Goal: Task Accomplishment & Management: Use online tool/utility

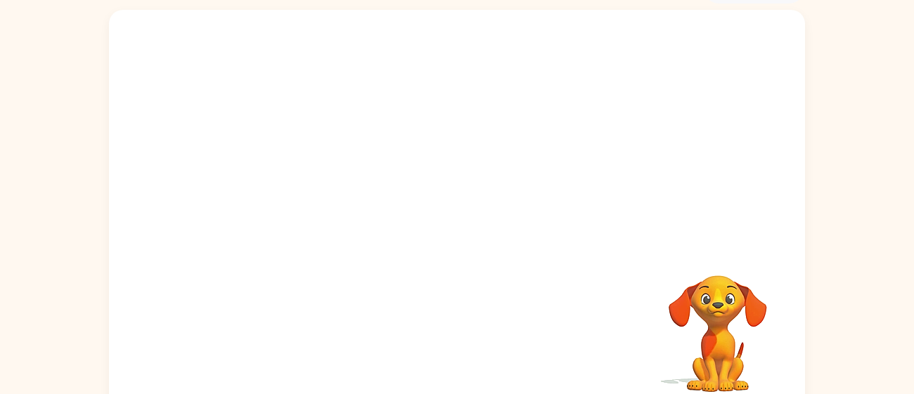
scroll to position [84, 0]
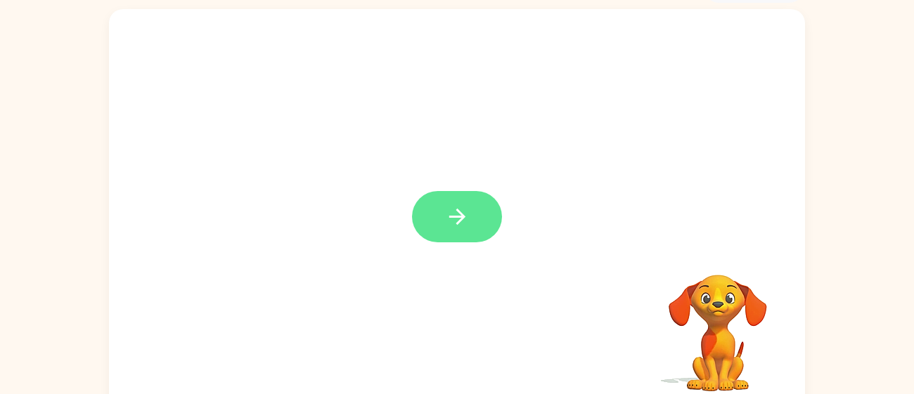
click at [449, 214] on icon "button" at bounding box center [457, 217] width 25 height 25
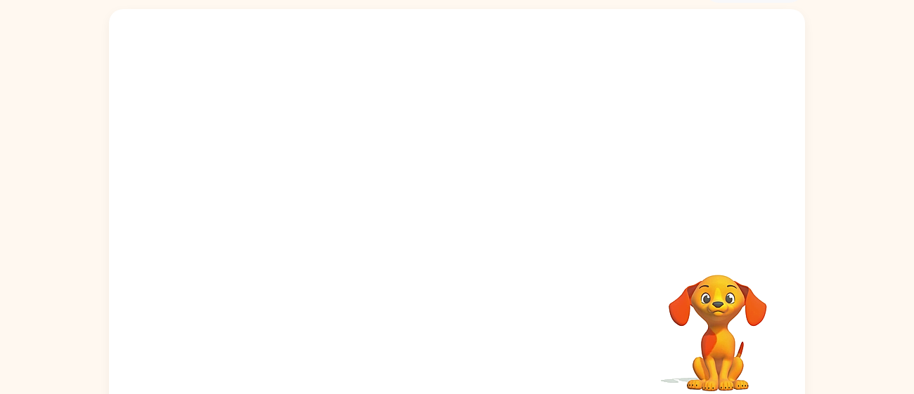
click at [684, 30] on div at bounding box center [457, 209] width 696 height 401
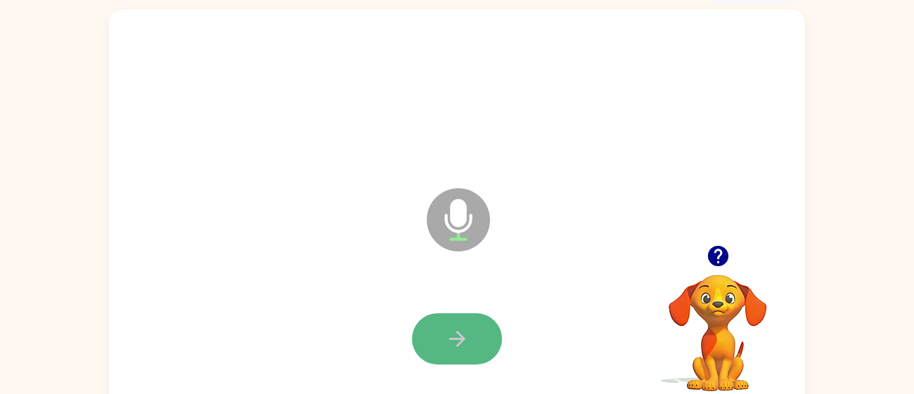
click at [464, 324] on button "button" at bounding box center [457, 339] width 90 height 51
click at [444, 324] on button "button" at bounding box center [457, 339] width 90 height 51
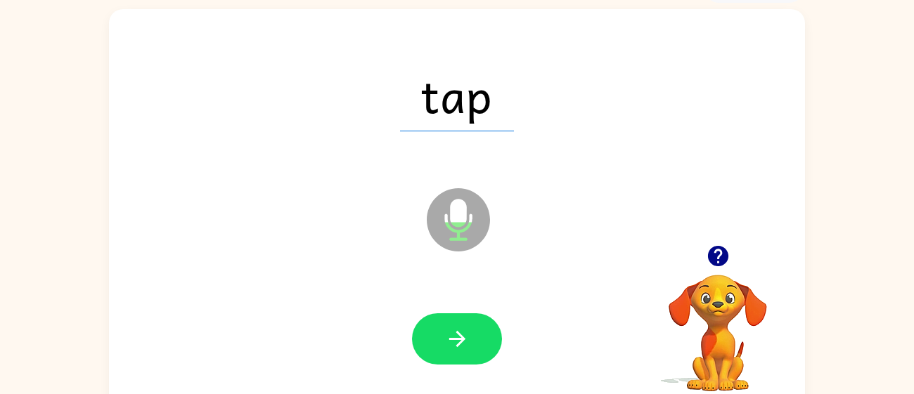
click at [444, 324] on button "button" at bounding box center [457, 339] width 90 height 51
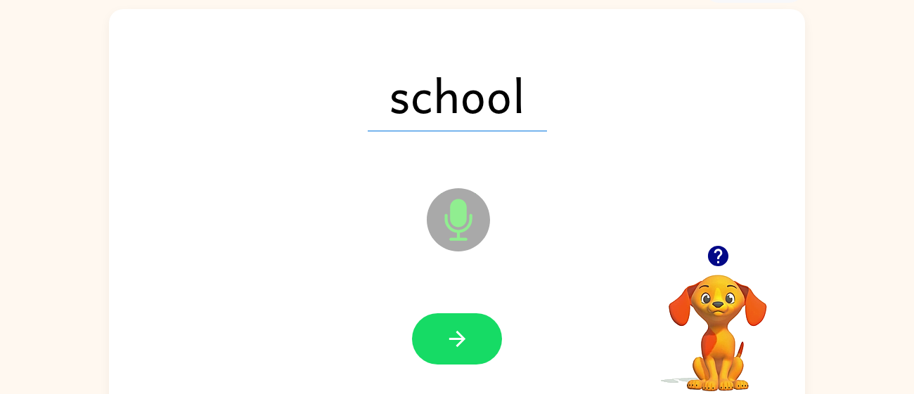
click at [444, 324] on button "button" at bounding box center [457, 339] width 90 height 51
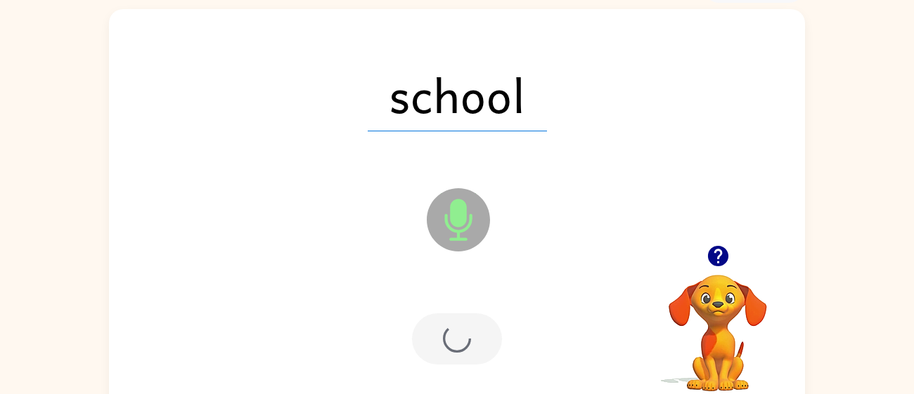
click at [444, 324] on div at bounding box center [457, 339] width 90 height 51
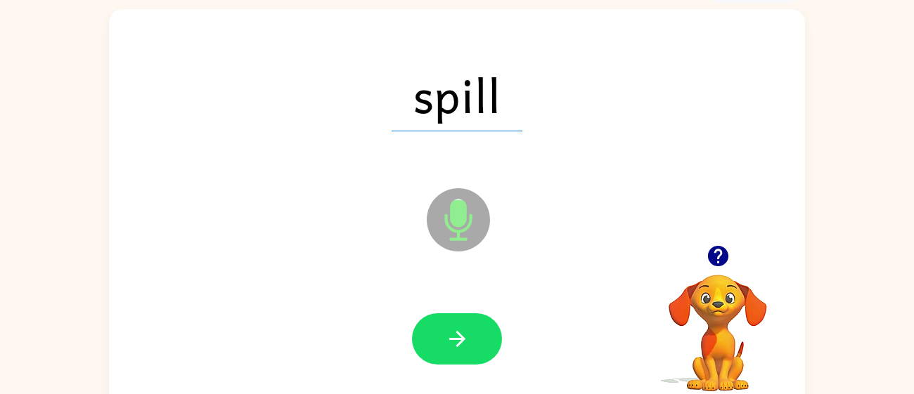
click at [444, 324] on button "button" at bounding box center [457, 339] width 90 height 51
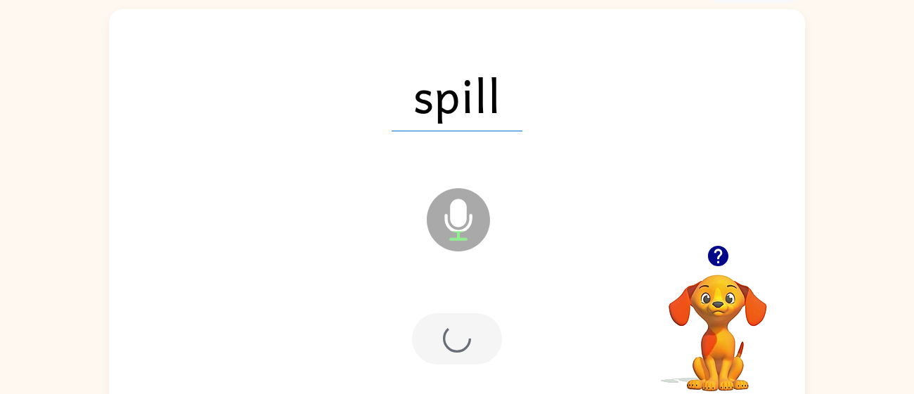
click at [444, 324] on div at bounding box center [457, 339] width 90 height 51
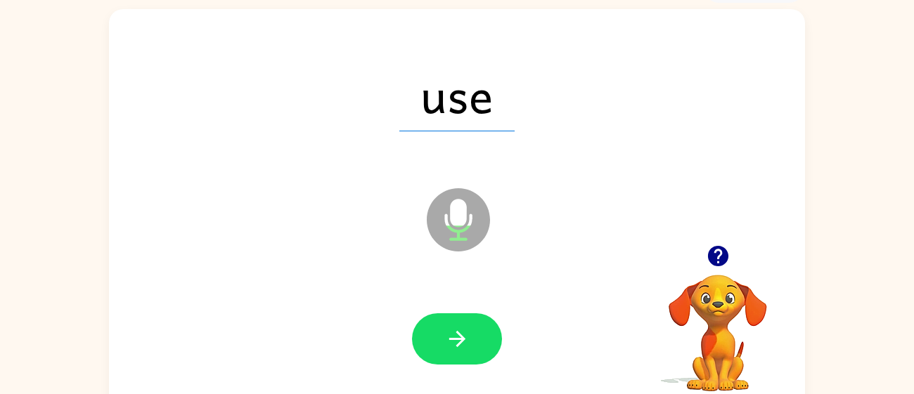
click at [444, 324] on button "button" at bounding box center [457, 339] width 90 height 51
click at [716, 245] on icon "button" at bounding box center [718, 256] width 25 height 25
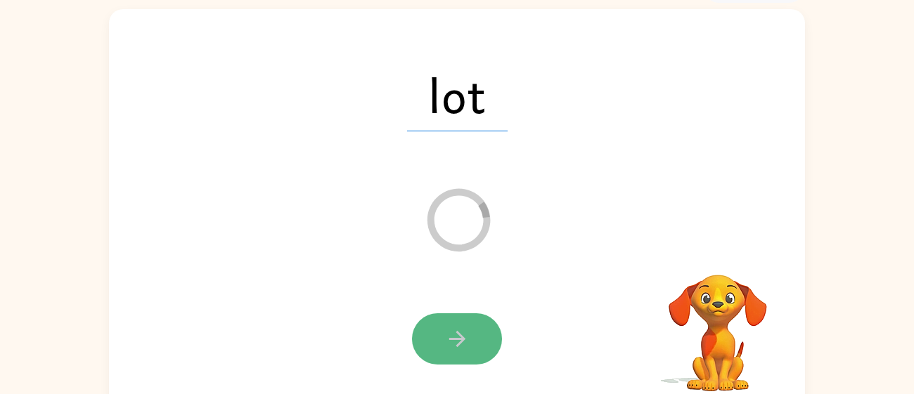
click at [472, 340] on button "button" at bounding box center [457, 339] width 90 height 51
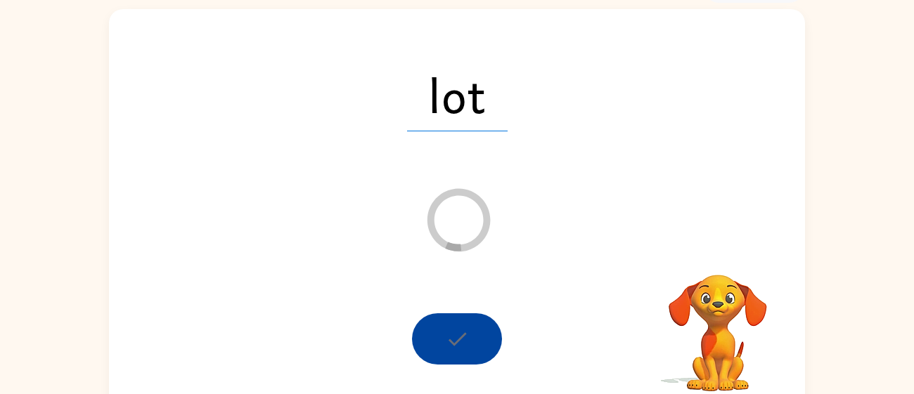
click at [472, 340] on div at bounding box center [457, 339] width 90 height 51
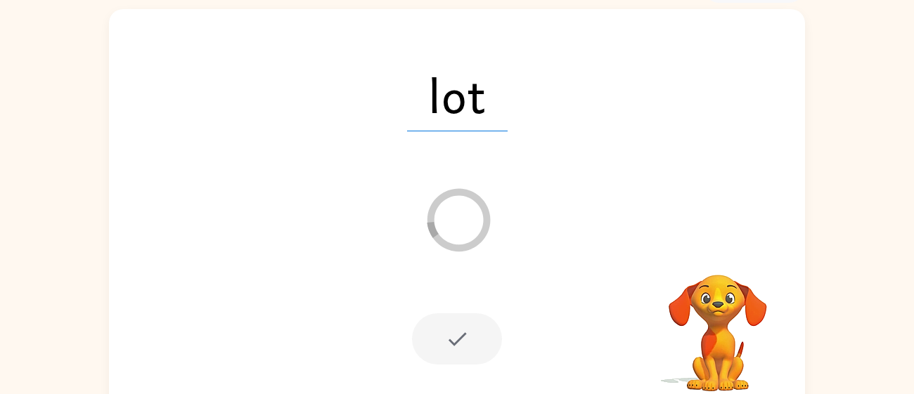
click at [460, 337] on div at bounding box center [457, 339] width 90 height 51
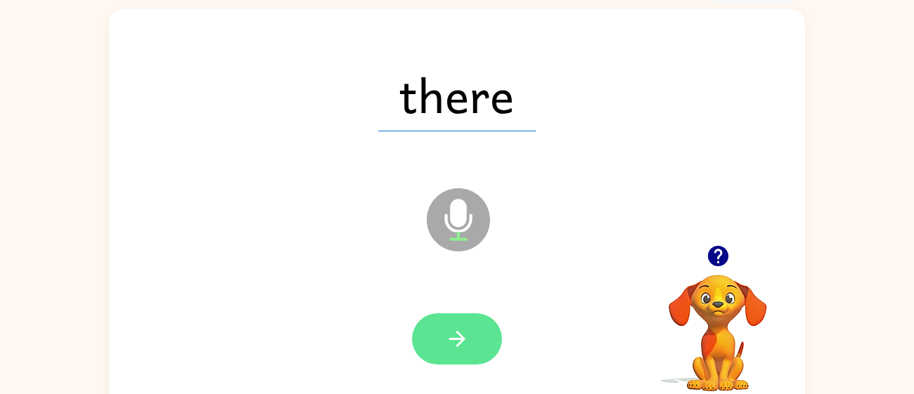
click at [433, 338] on button "button" at bounding box center [457, 339] width 90 height 51
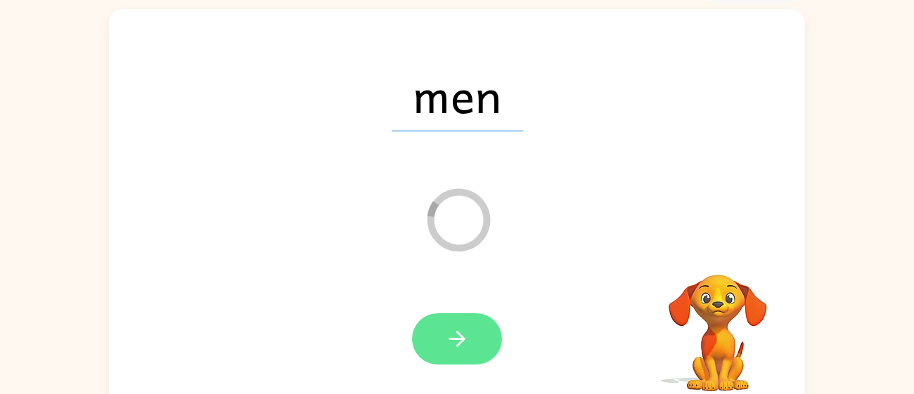
click at [442, 335] on button "button" at bounding box center [457, 339] width 90 height 51
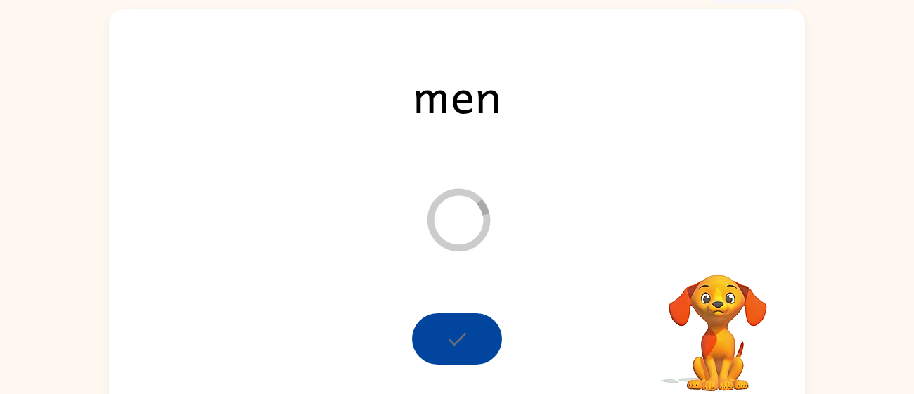
click at [442, 335] on div at bounding box center [457, 339] width 90 height 51
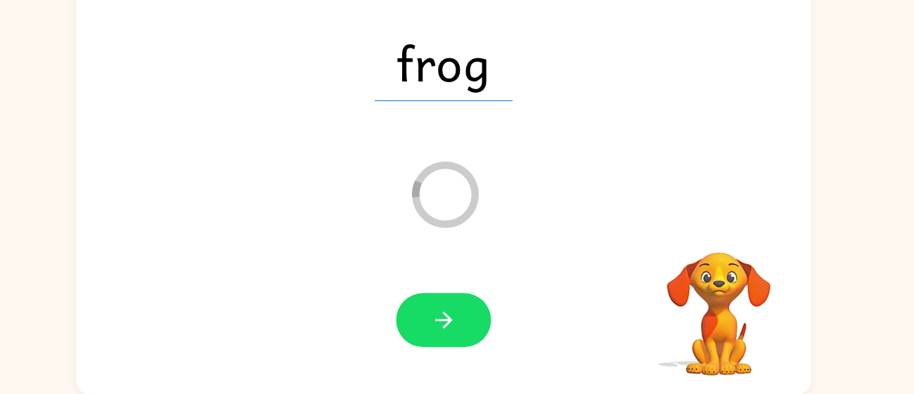
scroll to position [74, 0]
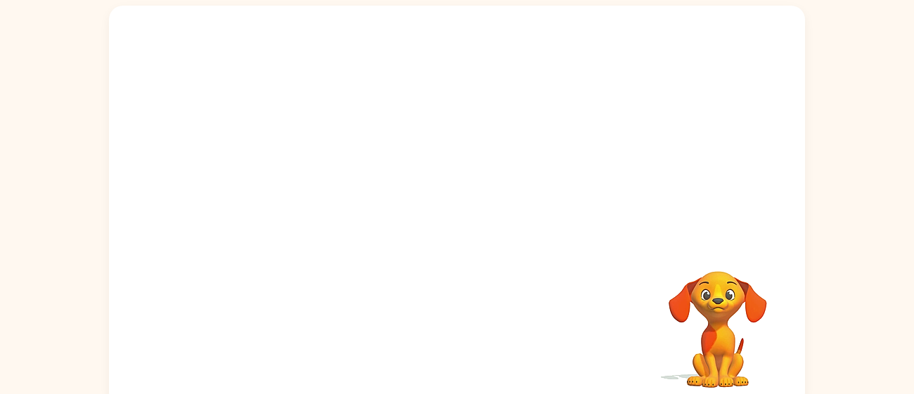
scroll to position [100, 0]
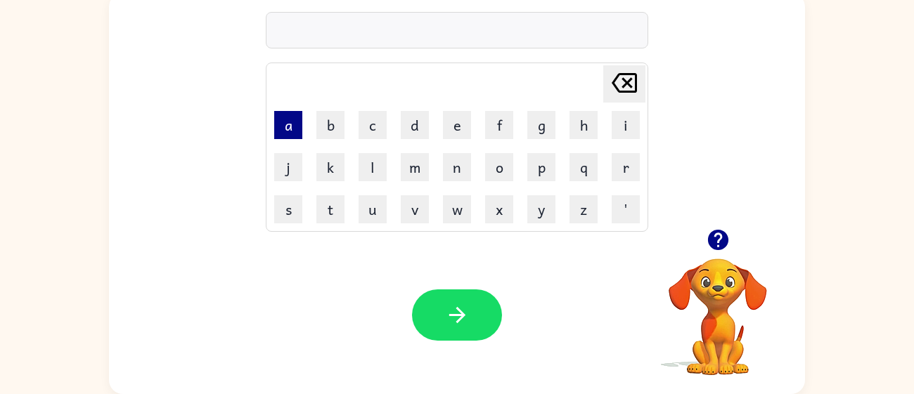
click at [294, 137] on button "a" at bounding box center [288, 125] width 28 height 28
click at [325, 129] on button "b" at bounding box center [330, 125] width 28 height 28
click at [361, 121] on button "c" at bounding box center [373, 125] width 28 height 28
click at [366, 257] on div "Your browser must support playing .mp4 files to use Literably. Please try using…" at bounding box center [457, 315] width 696 height 158
click at [365, 193] on td "u" at bounding box center [372, 209] width 41 height 41
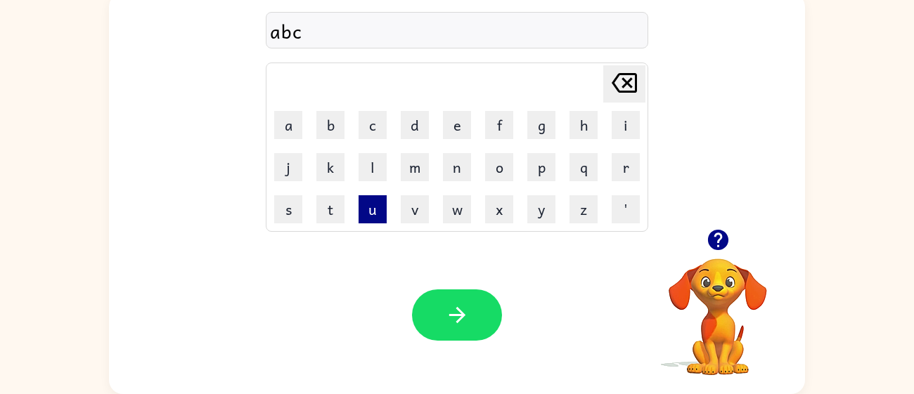
click at [366, 204] on button "u" at bounding box center [373, 209] width 28 height 28
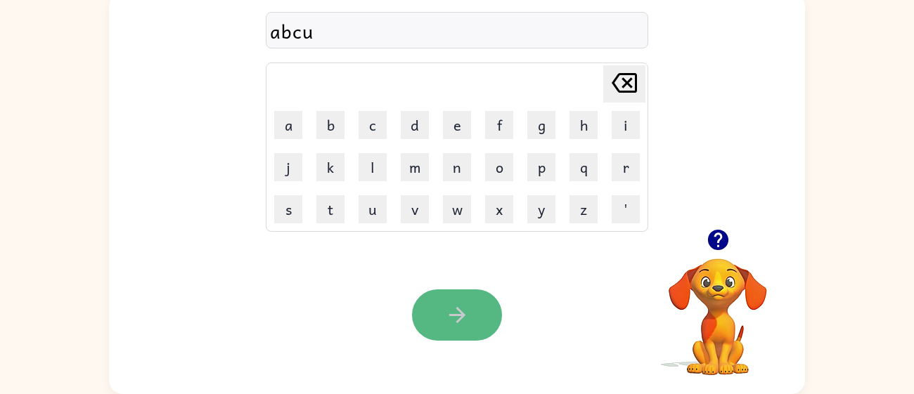
click at [444, 301] on button "button" at bounding box center [457, 315] width 90 height 51
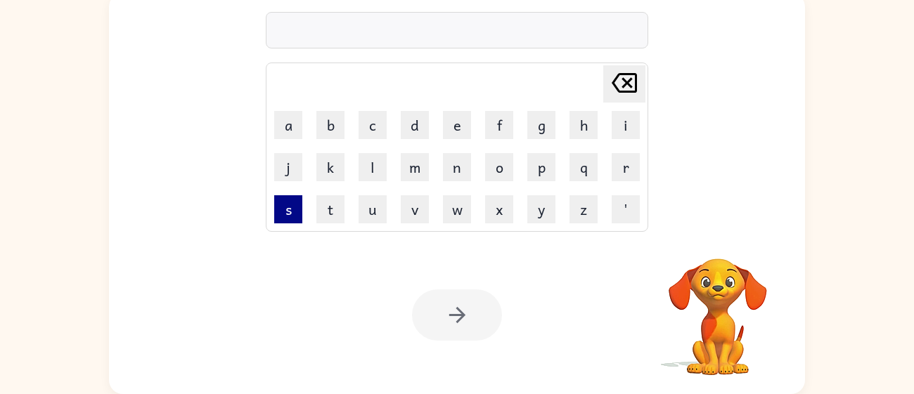
click at [292, 208] on button "s" at bounding box center [288, 209] width 28 height 28
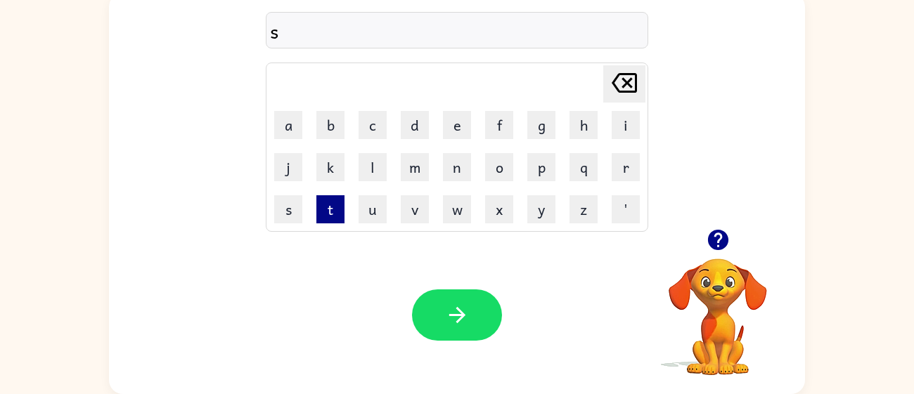
click at [321, 208] on button "t" at bounding box center [330, 209] width 28 height 28
click at [277, 162] on button "j" at bounding box center [288, 167] width 28 height 28
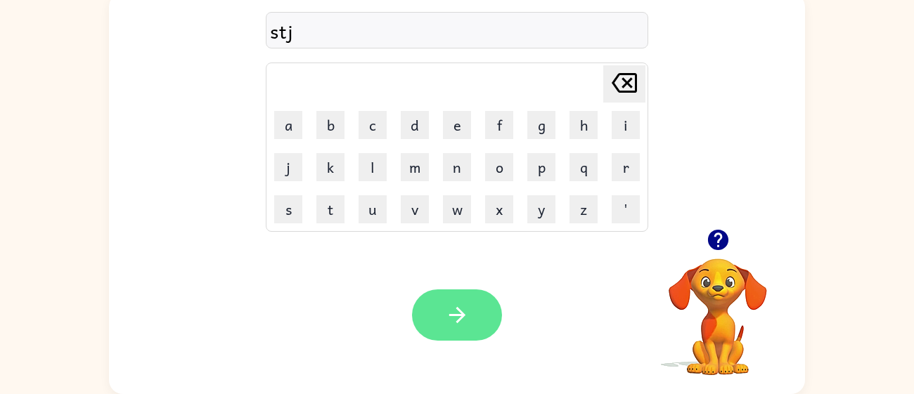
click at [442, 326] on button "button" at bounding box center [457, 315] width 90 height 51
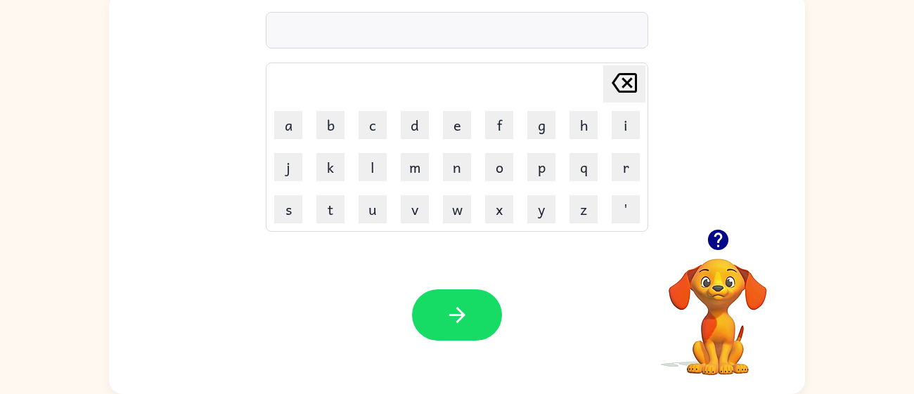
click at [342, 142] on td "b" at bounding box center [330, 125] width 41 height 41
click at [323, 192] on td "t" at bounding box center [330, 209] width 41 height 41
click at [325, 182] on td "k" at bounding box center [330, 167] width 41 height 41
click at [326, 182] on td "k" at bounding box center [330, 167] width 41 height 41
click at [328, 182] on td "k" at bounding box center [330, 167] width 41 height 41
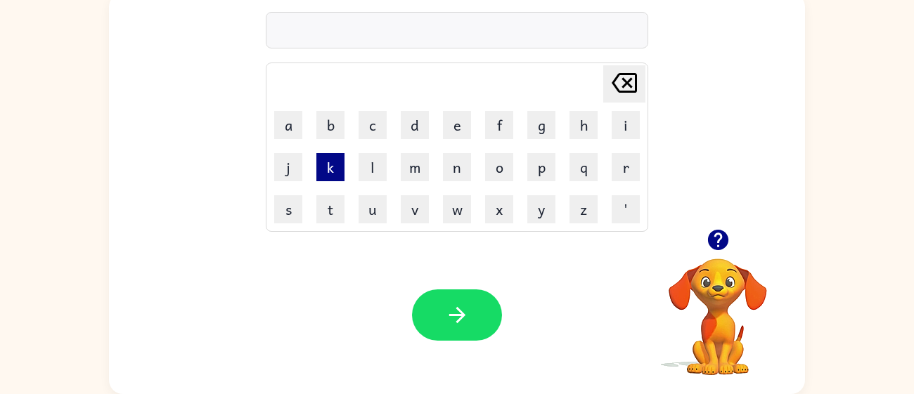
click at [329, 177] on button "k" at bounding box center [330, 167] width 28 height 28
click at [323, 117] on button "b" at bounding box center [330, 125] width 28 height 28
click at [407, 157] on button "m" at bounding box center [415, 167] width 28 height 28
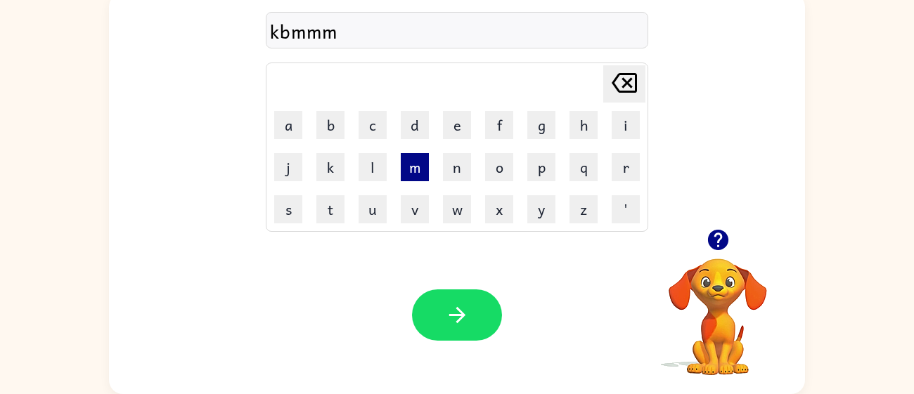
click at [407, 157] on button "m" at bounding box center [415, 167] width 28 height 28
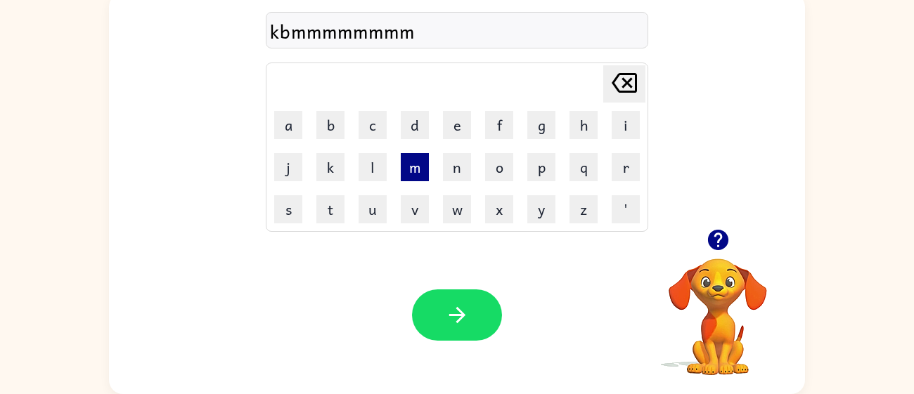
click at [407, 157] on button "m" at bounding box center [415, 167] width 28 height 28
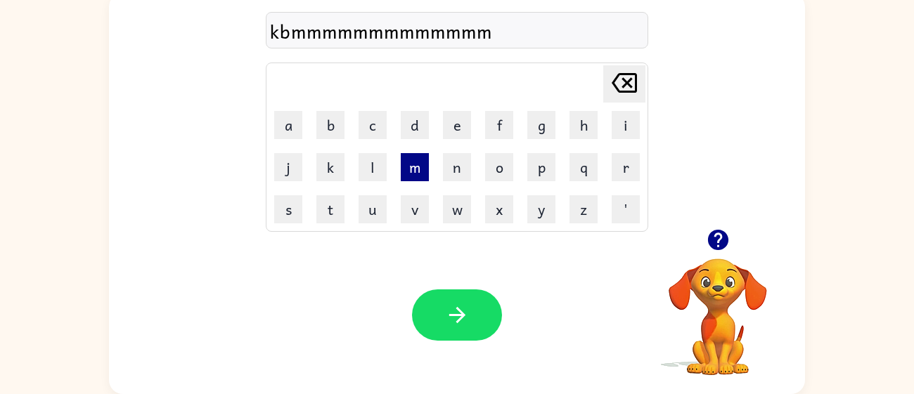
click at [407, 157] on button "m" at bounding box center [415, 167] width 28 height 28
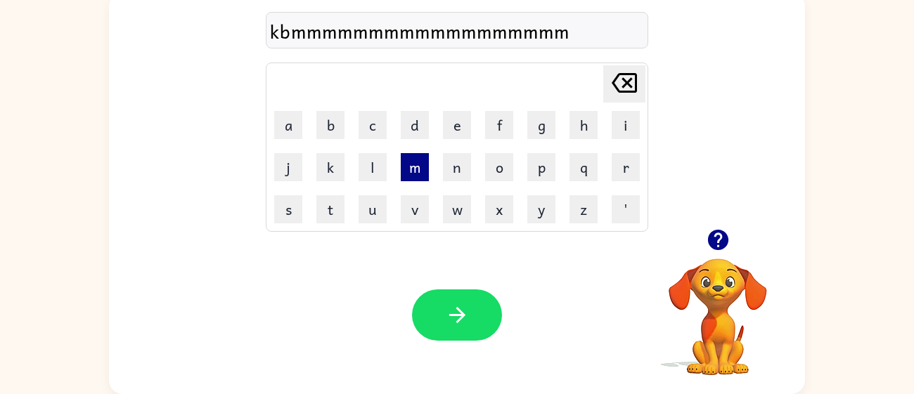
click at [407, 157] on button "m" at bounding box center [415, 167] width 28 height 28
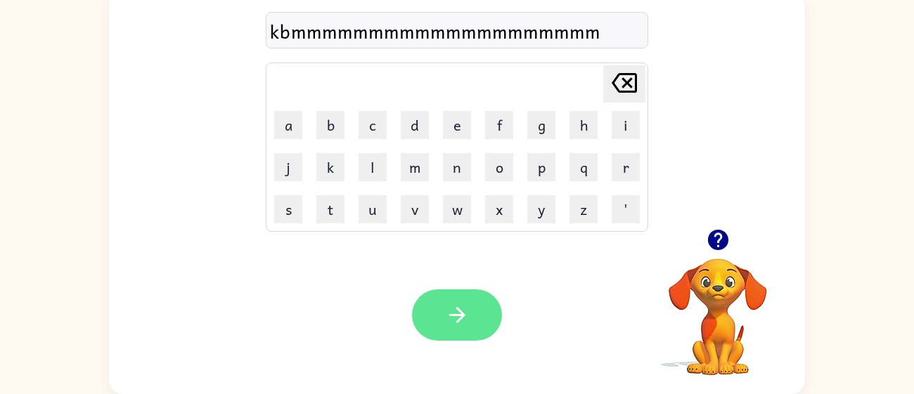
click at [443, 307] on button "button" at bounding box center [457, 315] width 90 height 51
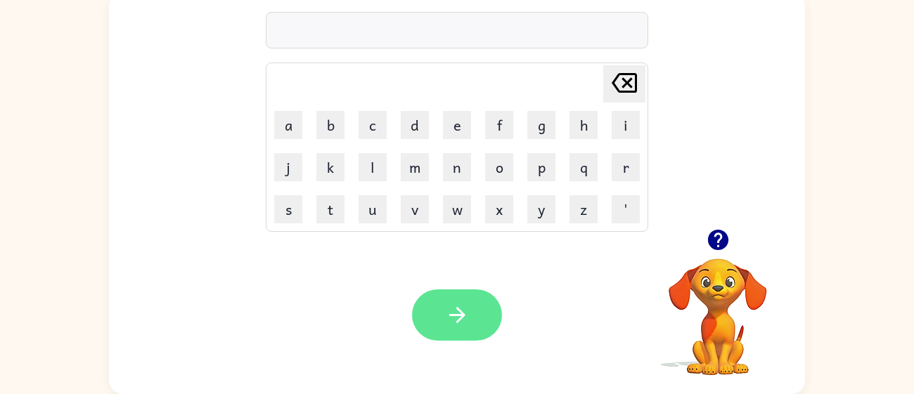
click at [449, 324] on icon "button" at bounding box center [457, 315] width 25 height 25
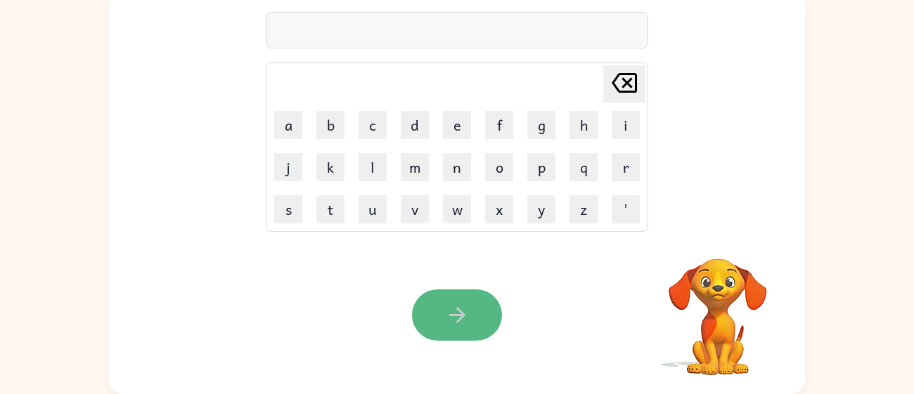
click at [449, 324] on icon "button" at bounding box center [457, 315] width 25 height 25
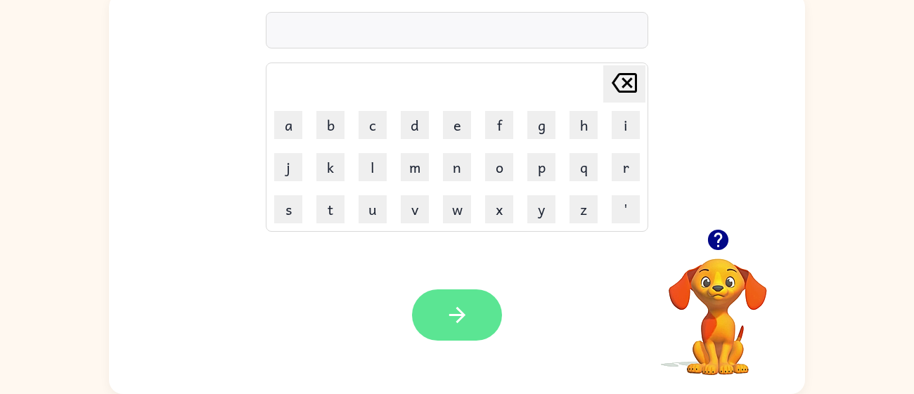
click at [449, 338] on button "button" at bounding box center [457, 315] width 90 height 51
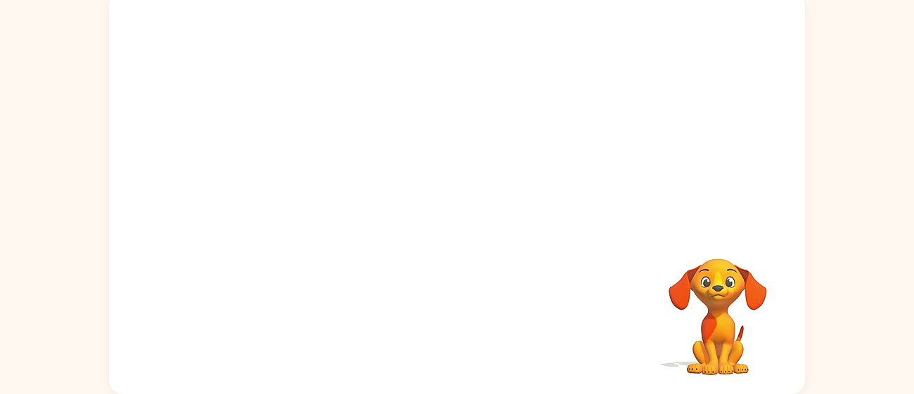
click at [449, 338] on div "Your browser must support playing .mp4 files to use Literably. Please try using…" at bounding box center [457, 193] width 696 height 401
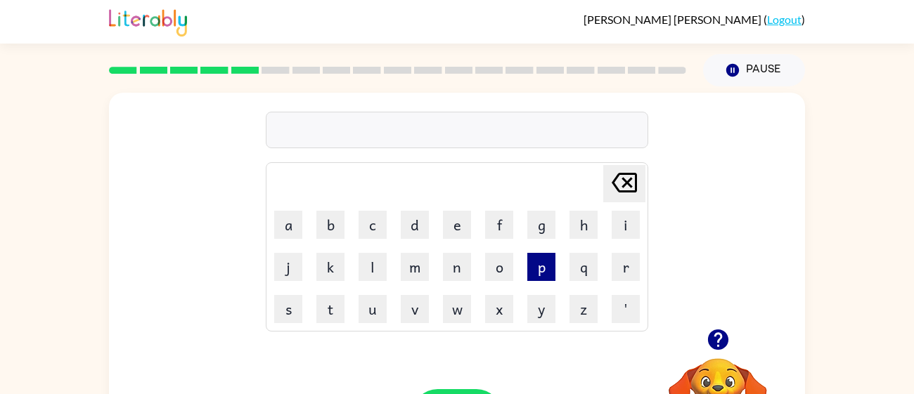
click at [546, 275] on button "p" at bounding box center [541, 267] width 28 height 28
click at [462, 262] on button "n" at bounding box center [457, 267] width 28 height 28
click at [450, 224] on button "e" at bounding box center [457, 225] width 28 height 28
click at [425, 222] on button "d" at bounding box center [415, 225] width 28 height 28
click at [321, 215] on button "b" at bounding box center [330, 225] width 28 height 28
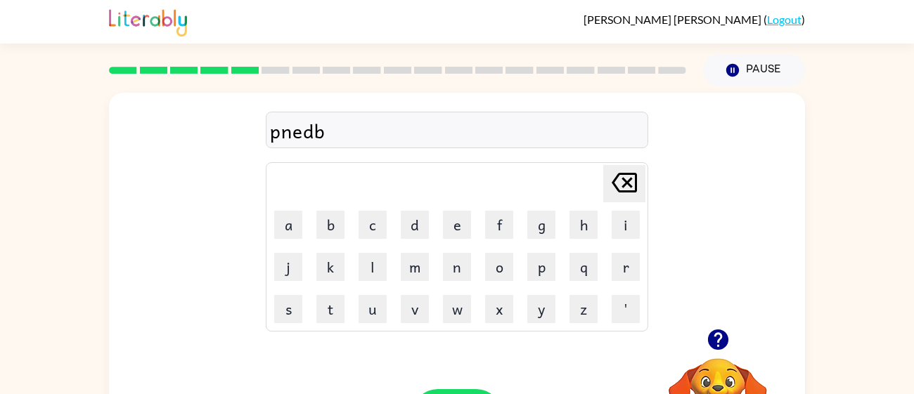
click at [295, 221] on button "a" at bounding box center [288, 225] width 28 height 28
click at [290, 264] on button "j" at bounding box center [288, 267] width 28 height 28
click at [342, 257] on button "k" at bounding box center [330, 267] width 28 height 28
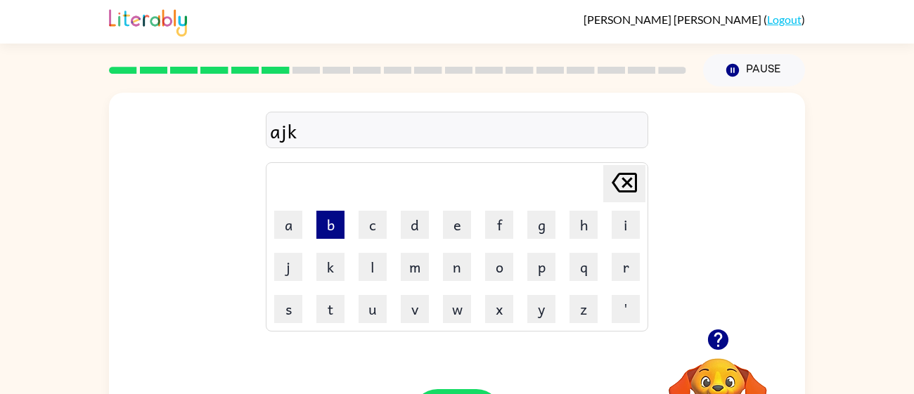
click at [342, 230] on button "b" at bounding box center [330, 225] width 28 height 28
click at [365, 228] on button "c" at bounding box center [373, 225] width 28 height 28
click at [402, 228] on button "d" at bounding box center [415, 225] width 28 height 28
click at [424, 311] on button "v" at bounding box center [415, 309] width 28 height 28
click at [446, 276] on button "n" at bounding box center [457, 267] width 28 height 28
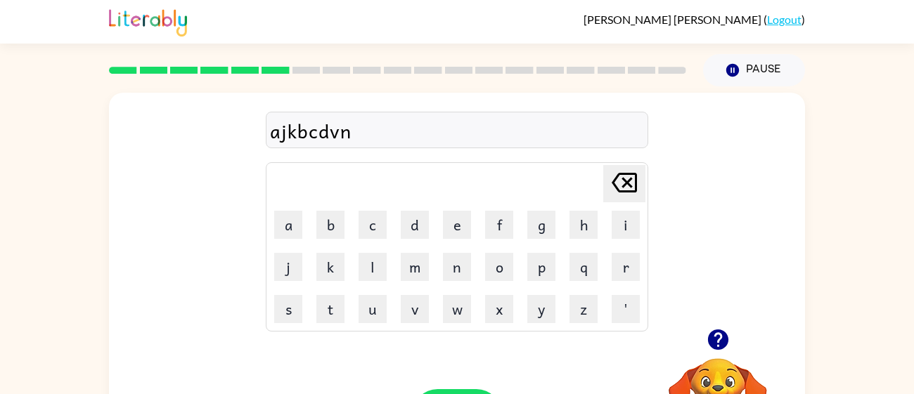
click at [475, 228] on td "e" at bounding box center [457, 225] width 41 height 41
click at [456, 262] on button "n" at bounding box center [457, 267] width 28 height 28
click at [501, 278] on button "o" at bounding box center [499, 267] width 28 height 28
type button "o"
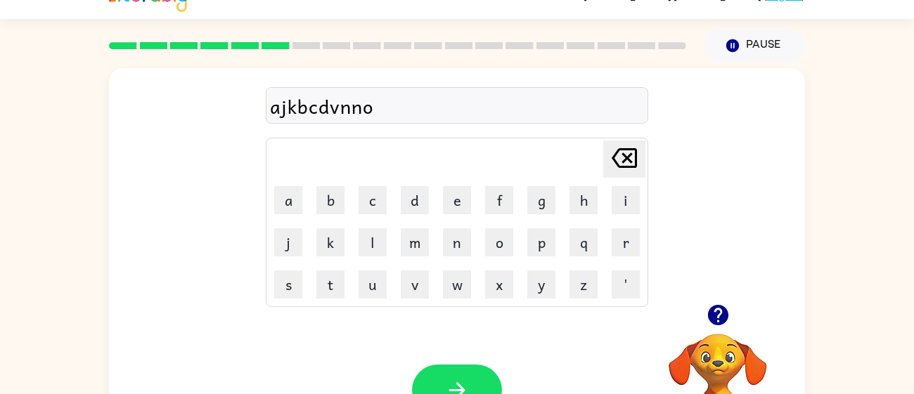
scroll to position [27, 0]
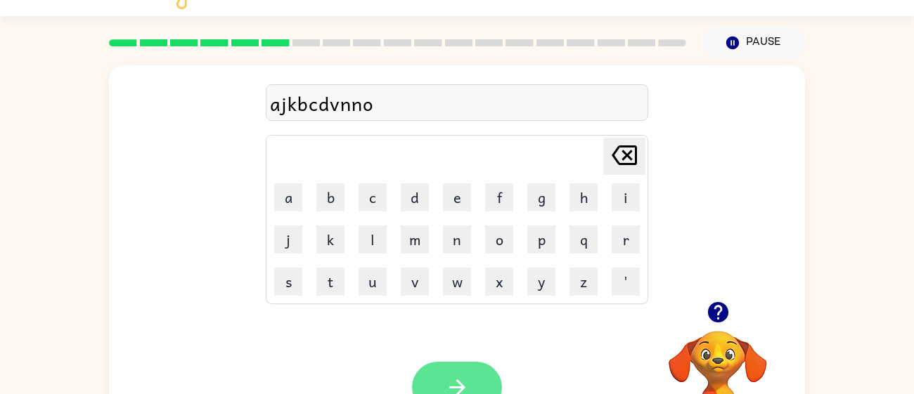
click at [446, 367] on button "button" at bounding box center [457, 387] width 90 height 51
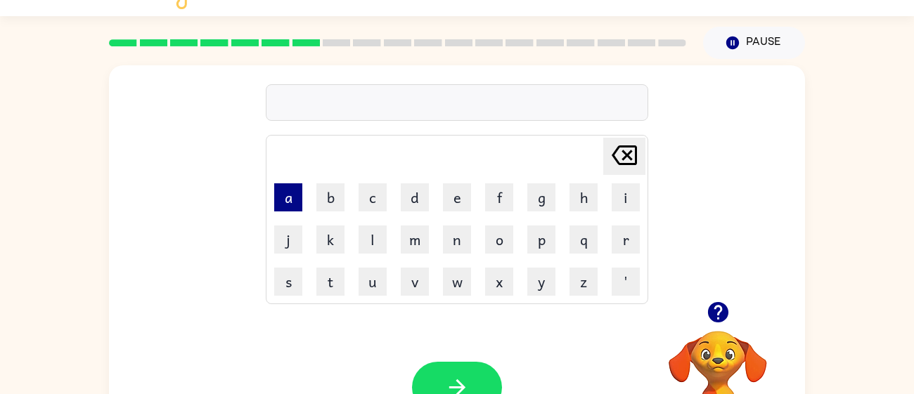
click at [292, 191] on button "a" at bounding box center [288, 198] width 28 height 28
click at [283, 240] on button "j" at bounding box center [288, 240] width 28 height 28
click at [291, 290] on button "s" at bounding box center [288, 282] width 28 height 28
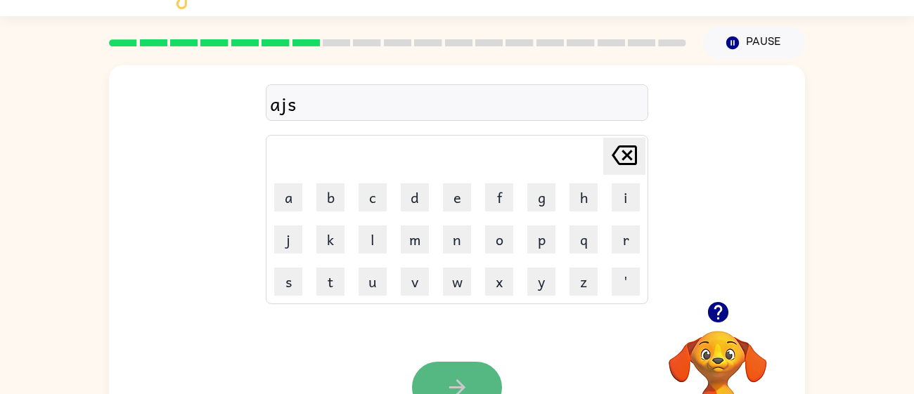
click at [416, 374] on button "button" at bounding box center [457, 387] width 90 height 51
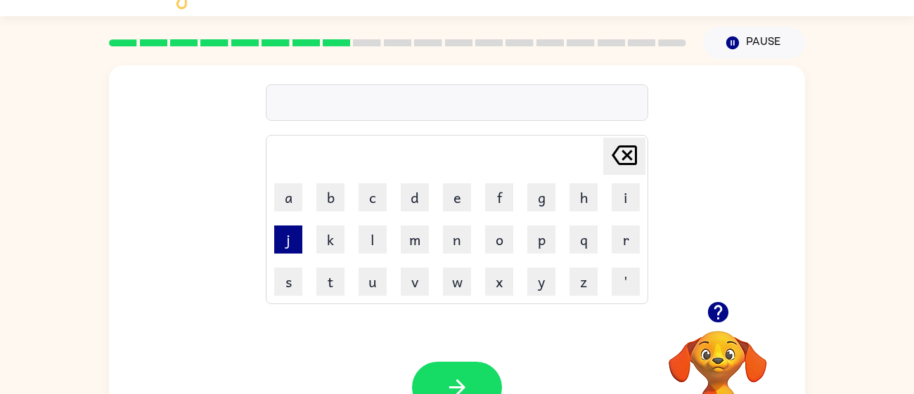
click at [278, 252] on button "j" at bounding box center [288, 240] width 28 height 28
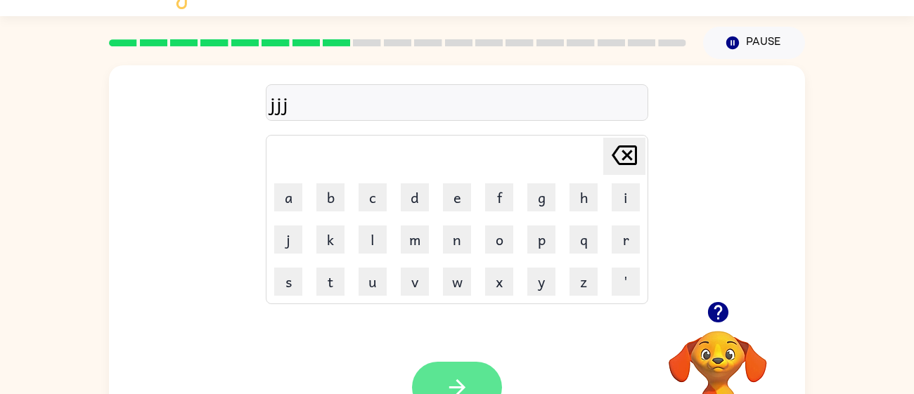
click at [451, 366] on button "button" at bounding box center [457, 387] width 90 height 51
click at [335, 167] on td "[PERSON_NAME] last character input" at bounding box center [457, 156] width 378 height 39
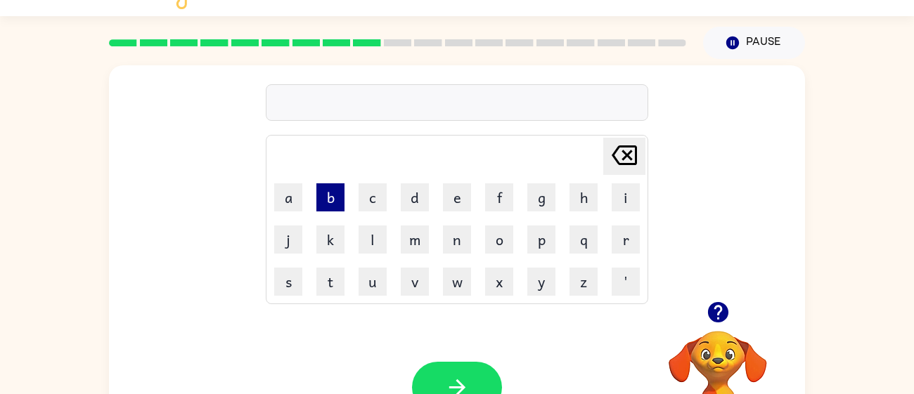
click at [328, 196] on button "b" at bounding box center [330, 198] width 28 height 28
click at [365, 198] on button "c" at bounding box center [373, 198] width 28 height 28
click at [437, 213] on td "e" at bounding box center [457, 197] width 41 height 41
click at [422, 207] on button "d" at bounding box center [415, 198] width 28 height 28
click at [451, 195] on button "e" at bounding box center [457, 198] width 28 height 28
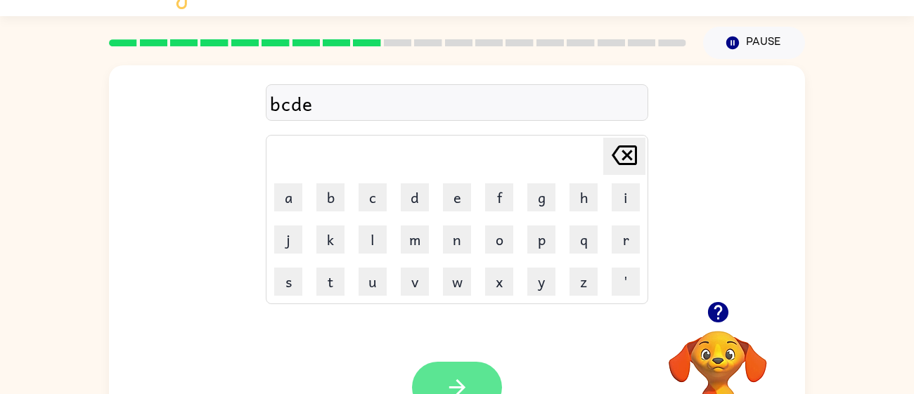
click at [449, 364] on button "button" at bounding box center [457, 387] width 90 height 51
click at [300, 198] on button "a" at bounding box center [288, 198] width 28 height 28
click at [327, 205] on button "b" at bounding box center [330, 198] width 28 height 28
click at [451, 380] on div at bounding box center [457, 387] width 90 height 51
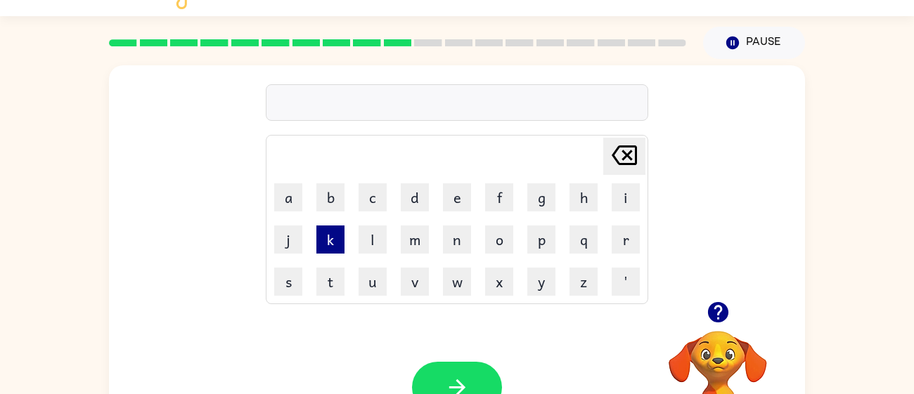
click at [327, 226] on button "k" at bounding box center [330, 240] width 28 height 28
click at [328, 210] on button "b" at bounding box center [330, 198] width 28 height 28
click at [420, 378] on button "button" at bounding box center [457, 387] width 90 height 51
click at [419, 204] on button "d" at bounding box center [415, 198] width 28 height 28
click at [471, 194] on td "e" at bounding box center [457, 197] width 41 height 41
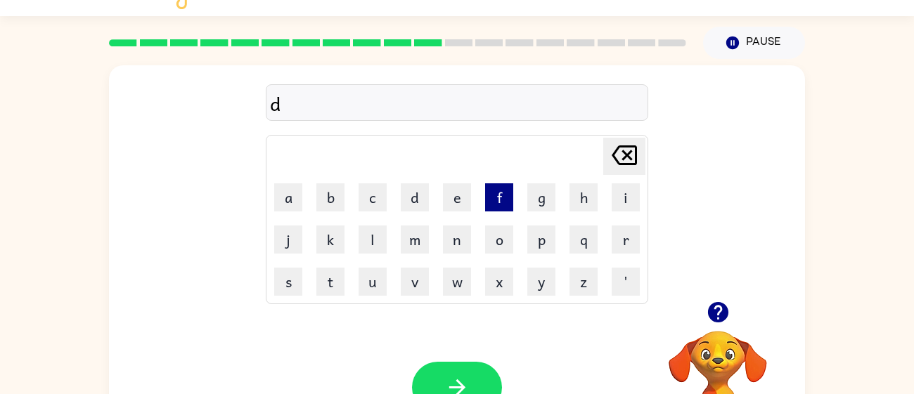
click at [488, 194] on button "f" at bounding box center [499, 198] width 28 height 28
click at [468, 193] on button "e" at bounding box center [457, 198] width 28 height 28
type button "e"
click at [458, 235] on button "n" at bounding box center [457, 240] width 28 height 28
click at [443, 204] on button "e" at bounding box center [457, 198] width 28 height 28
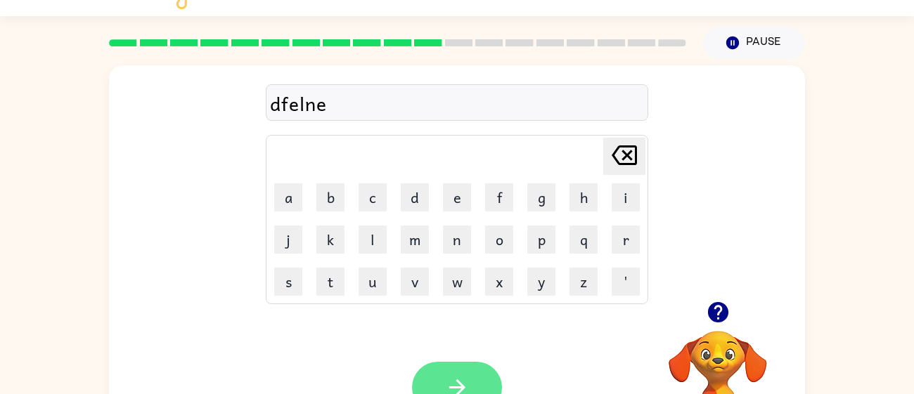
click at [468, 369] on button "button" at bounding box center [457, 387] width 90 height 51
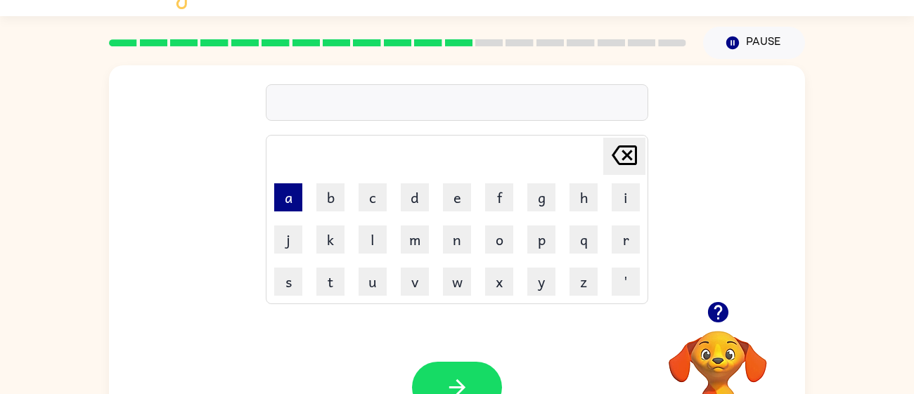
click at [288, 198] on button "a" at bounding box center [288, 198] width 28 height 28
click at [321, 201] on button "b" at bounding box center [330, 198] width 28 height 28
click at [371, 207] on button "c" at bounding box center [373, 198] width 28 height 28
click at [411, 202] on button "d" at bounding box center [415, 198] width 28 height 28
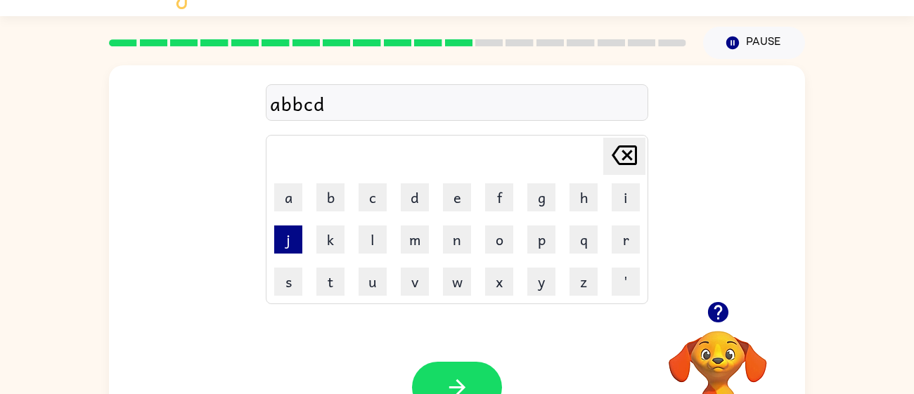
click at [281, 239] on button "j" at bounding box center [288, 240] width 28 height 28
click at [280, 270] on button "s" at bounding box center [288, 282] width 28 height 28
click at [323, 266] on td "t" at bounding box center [330, 282] width 41 height 41
click at [330, 274] on button "t" at bounding box center [330, 282] width 28 height 28
click at [368, 284] on button "u" at bounding box center [373, 282] width 28 height 28
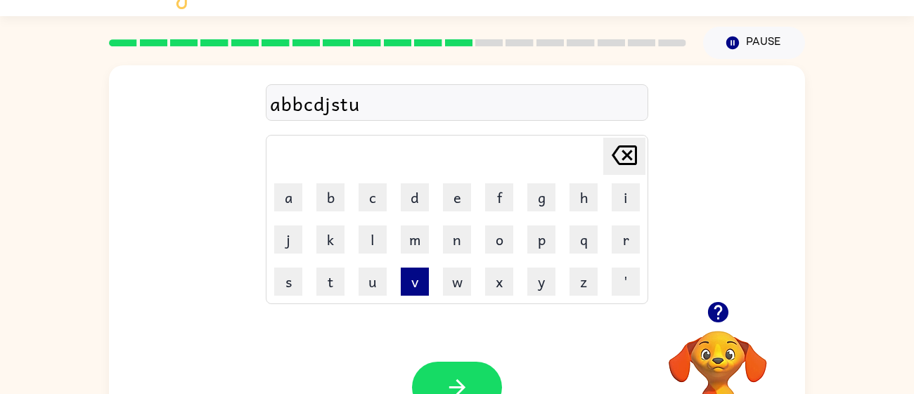
click at [408, 282] on button "v" at bounding box center [415, 282] width 28 height 28
click at [347, 356] on div "Your browser must support playing .mp4 files to use Literably. Please try using…" at bounding box center [457, 388] width 696 height 158
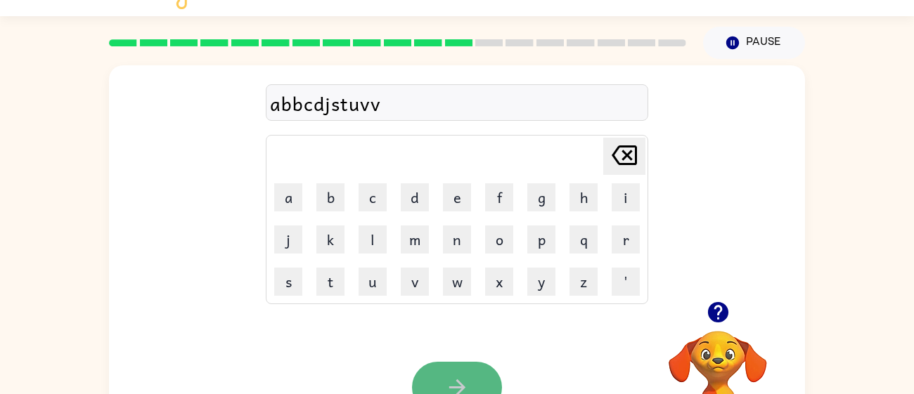
click at [412, 382] on button "button" at bounding box center [457, 387] width 90 height 51
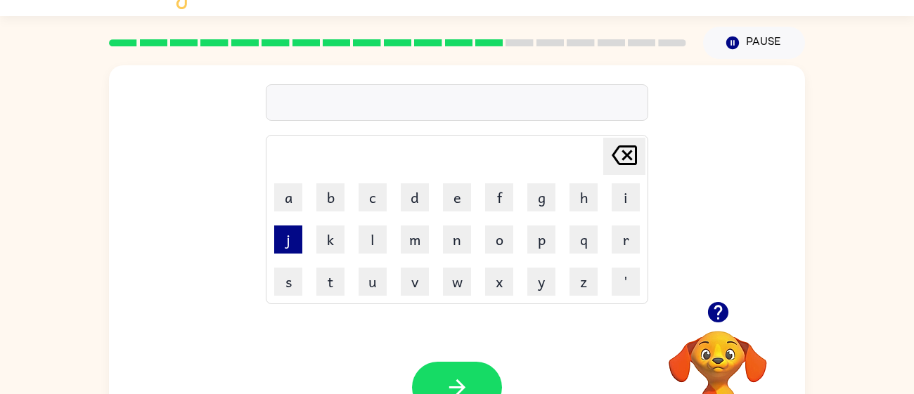
click at [285, 250] on button "j" at bounding box center [288, 240] width 28 height 28
click at [284, 187] on button "a" at bounding box center [288, 198] width 28 height 28
click at [375, 201] on button "c" at bounding box center [373, 198] width 28 height 28
click at [333, 188] on button "b" at bounding box center [330, 198] width 28 height 28
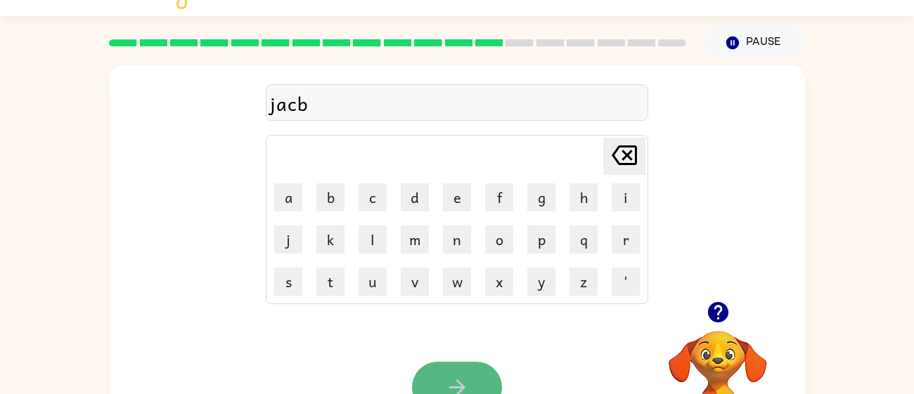
click at [445, 378] on icon "button" at bounding box center [457, 387] width 25 height 25
click at [472, 371] on button "button" at bounding box center [457, 387] width 90 height 51
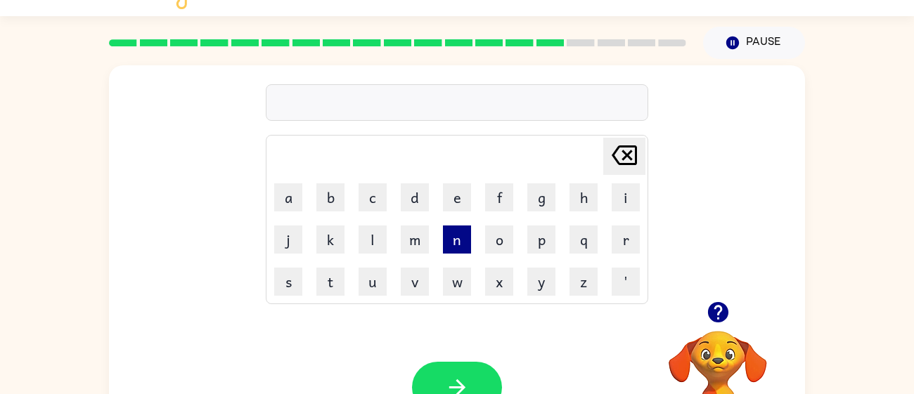
click at [464, 236] on button "n" at bounding box center [457, 240] width 28 height 28
click at [328, 191] on button "b" at bounding box center [330, 198] width 28 height 28
click at [345, 226] on td "k" at bounding box center [330, 239] width 41 height 41
click at [328, 234] on button "k" at bounding box center [330, 240] width 28 height 28
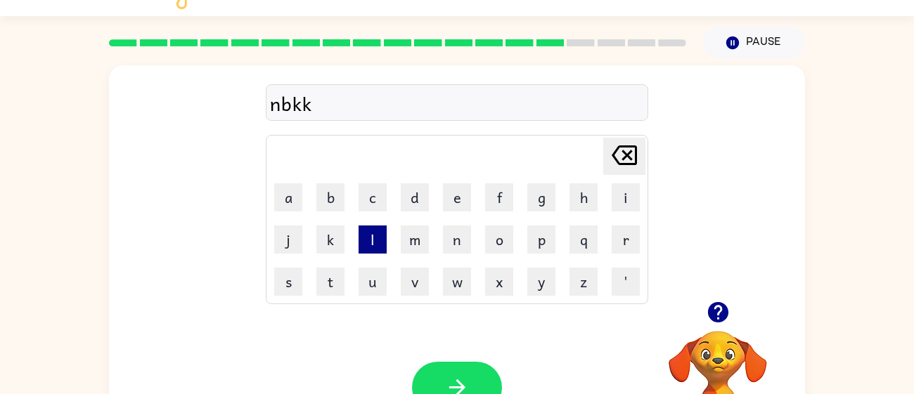
click at [378, 250] on button "l" at bounding box center [373, 240] width 28 height 28
click at [411, 189] on button "d" at bounding box center [415, 198] width 28 height 28
click at [467, 188] on button "e" at bounding box center [457, 198] width 28 height 28
click at [532, 193] on button "g" at bounding box center [541, 198] width 28 height 28
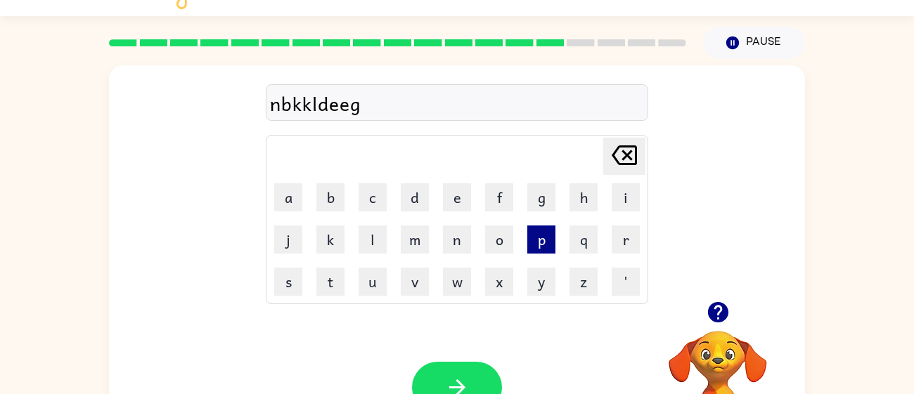
click at [530, 243] on button "p" at bounding box center [541, 240] width 28 height 28
click at [496, 236] on button "o" at bounding box center [499, 240] width 28 height 28
click at [474, 233] on td "n" at bounding box center [457, 239] width 41 height 41
click at [461, 236] on button "n" at bounding box center [457, 240] width 28 height 28
click at [438, 225] on td "n" at bounding box center [457, 239] width 41 height 41
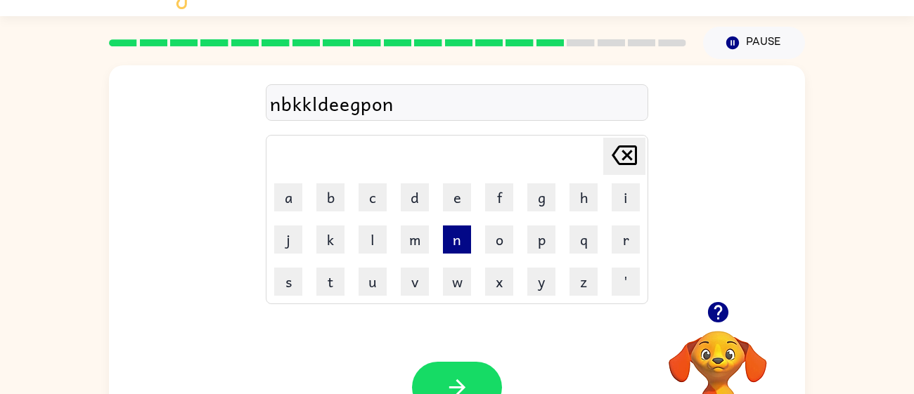
click at [466, 243] on button "n" at bounding box center [457, 240] width 28 height 28
click at [428, 236] on button "m" at bounding box center [415, 240] width 28 height 28
click at [359, 226] on button "l" at bounding box center [373, 240] width 28 height 28
click at [311, 241] on td "k" at bounding box center [330, 239] width 41 height 41
click at [318, 240] on button "k" at bounding box center [330, 240] width 28 height 28
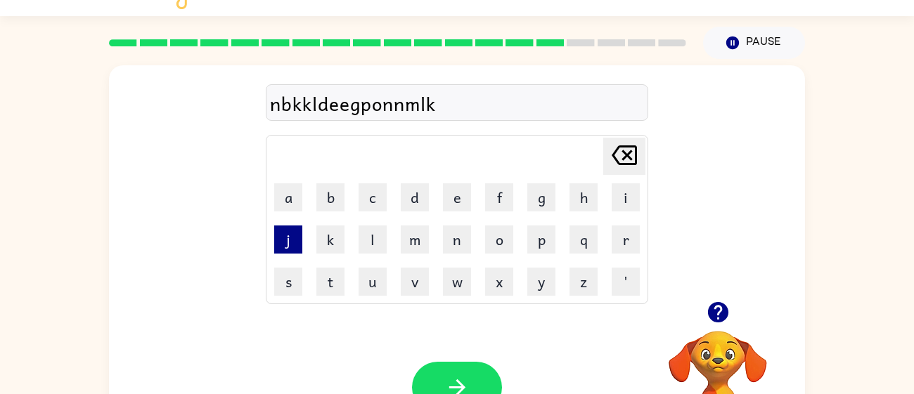
click at [297, 236] on button "j" at bounding box center [288, 240] width 28 height 28
click at [461, 366] on button "button" at bounding box center [457, 387] width 90 height 51
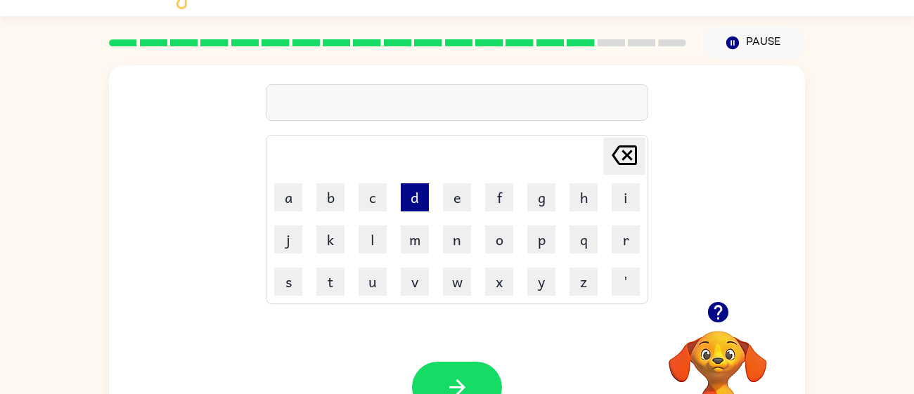
click at [416, 184] on button "d" at bounding box center [415, 198] width 28 height 28
click at [452, 189] on button "e" at bounding box center [457, 198] width 28 height 28
click at [485, 186] on button "f" at bounding box center [499, 198] width 28 height 28
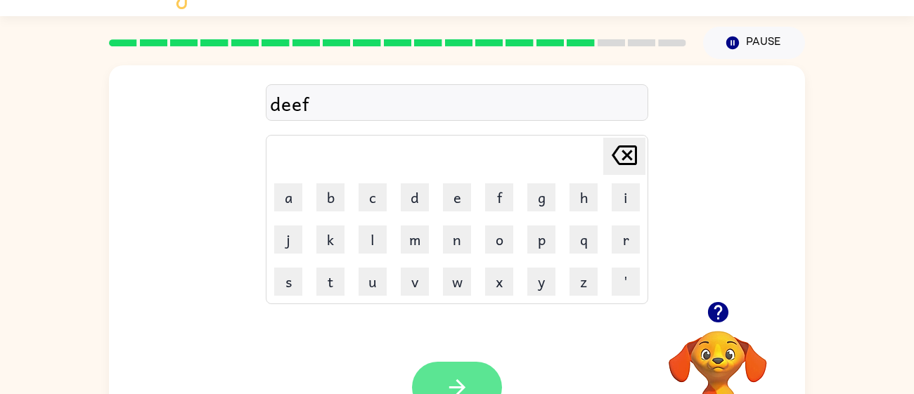
click at [454, 373] on button "button" at bounding box center [457, 387] width 90 height 51
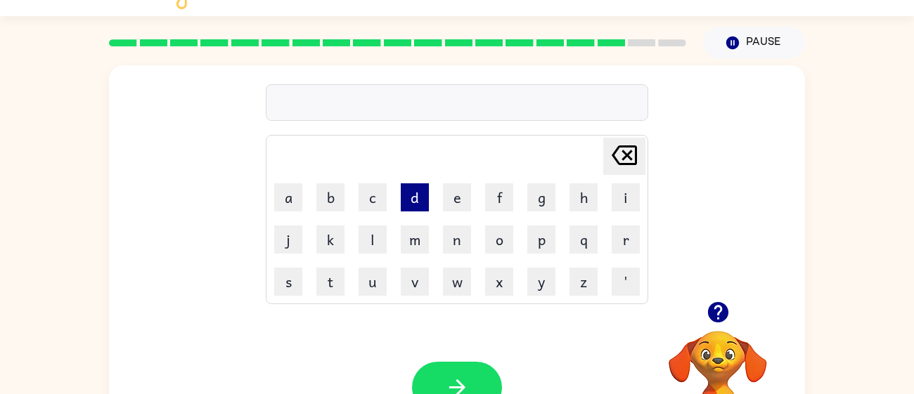
click at [411, 186] on button "d" at bounding box center [415, 198] width 28 height 28
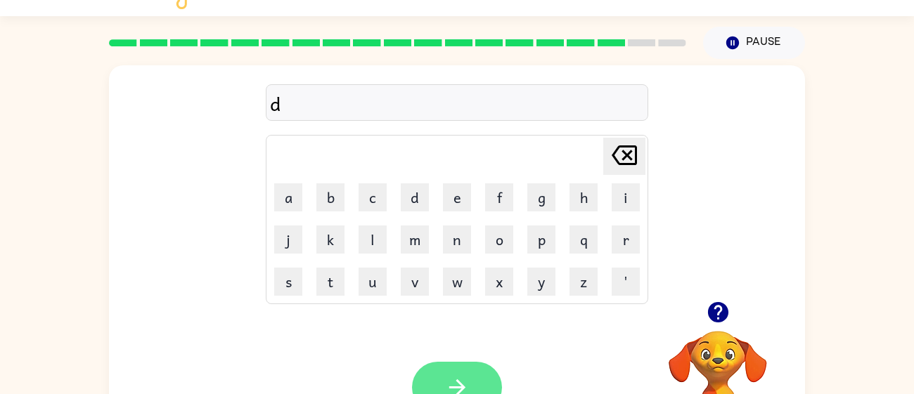
click at [445, 382] on icon "button" at bounding box center [457, 387] width 25 height 25
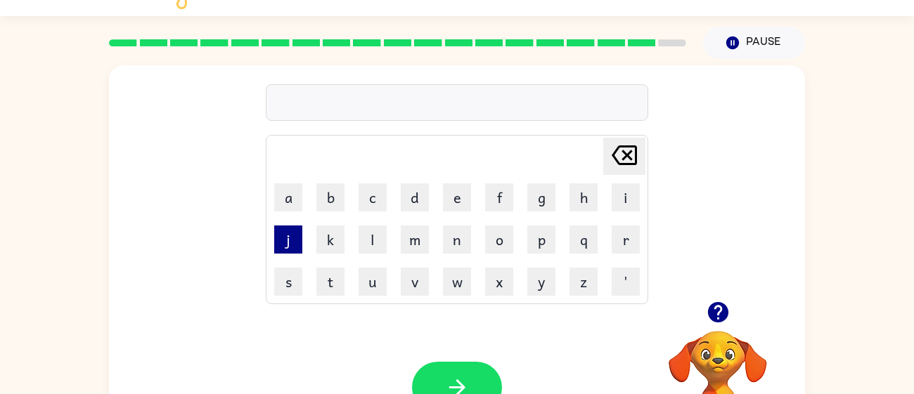
click at [289, 226] on button "j" at bounding box center [288, 240] width 28 height 28
click at [316, 229] on button "k" at bounding box center [330, 240] width 28 height 28
click at [372, 246] on button "l" at bounding box center [373, 240] width 28 height 28
click at [421, 232] on button "m" at bounding box center [415, 240] width 28 height 28
click at [458, 226] on button "n" at bounding box center [457, 240] width 28 height 28
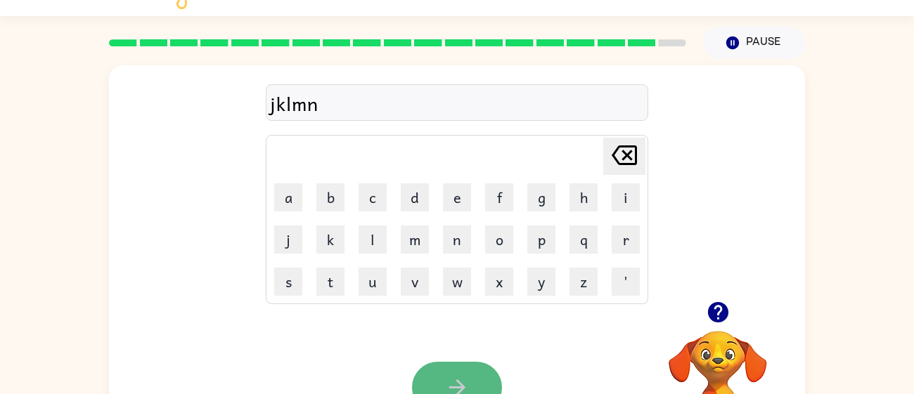
click at [442, 363] on button "button" at bounding box center [457, 387] width 90 height 51
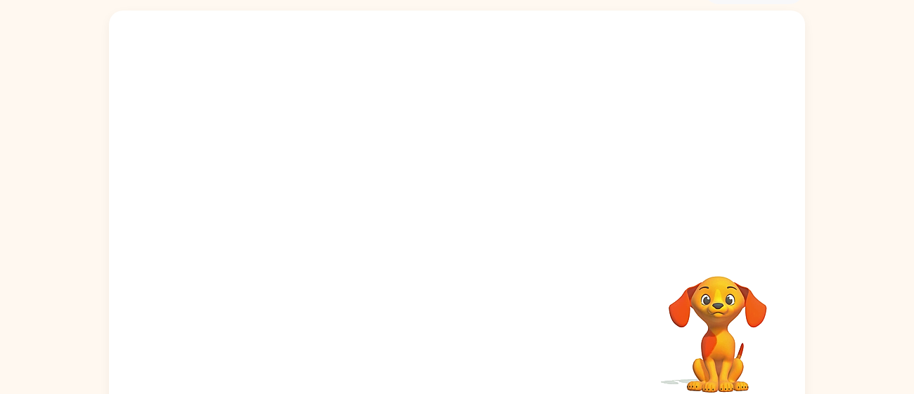
scroll to position [84, 0]
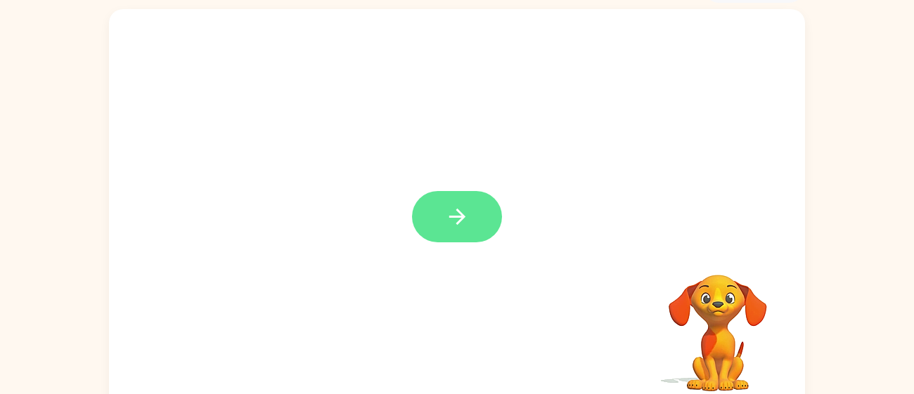
click at [463, 203] on button "button" at bounding box center [457, 216] width 90 height 51
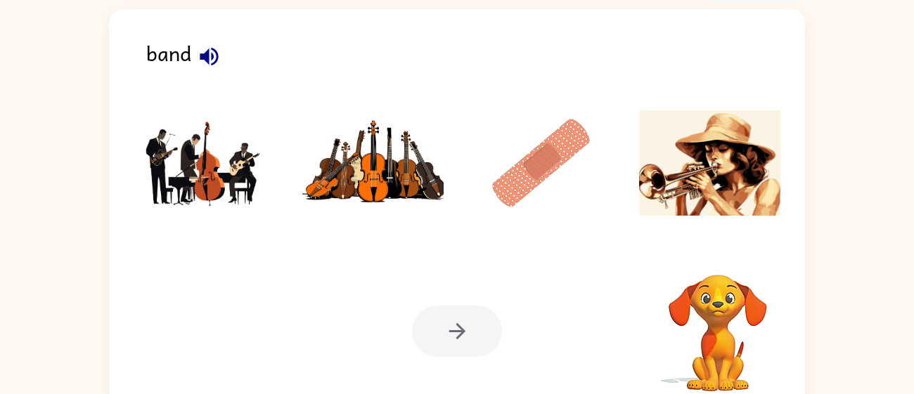
click at [463, 203] on li at bounding box center [541, 163] width 163 height 127
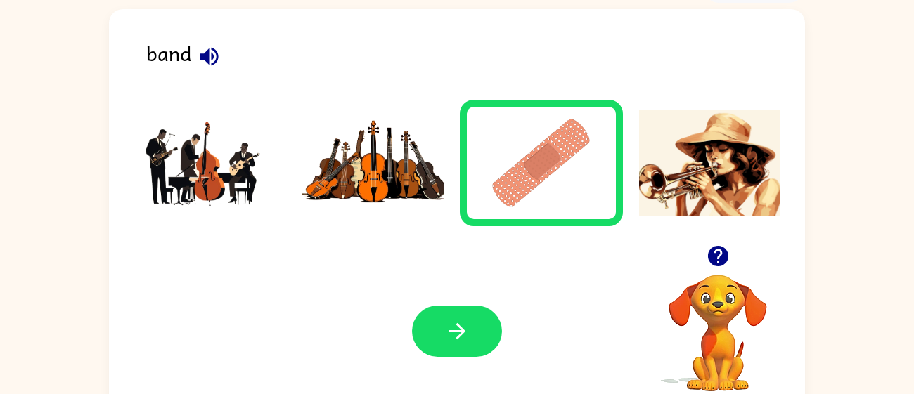
click at [565, 179] on img at bounding box center [541, 162] width 142 height 105
click at [533, 166] on img at bounding box center [541, 162] width 142 height 105
click at [695, 164] on img at bounding box center [710, 162] width 142 height 105
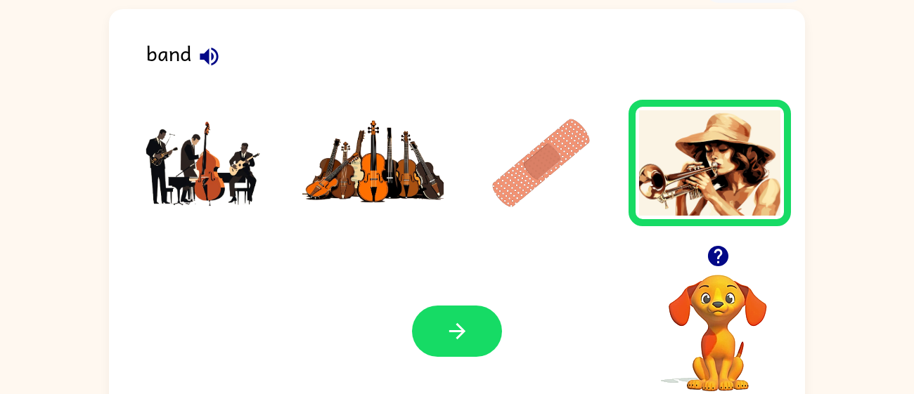
click at [692, 172] on img at bounding box center [710, 162] width 142 height 105
click at [452, 338] on icon "button" at bounding box center [457, 331] width 25 height 25
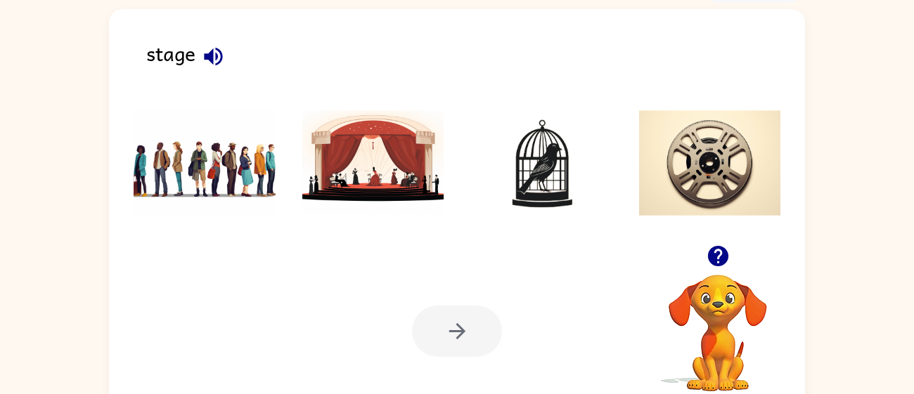
click at [540, 85] on div "stage Your browser must support playing .mp4 files to use Literably. Please try…" at bounding box center [457, 209] width 696 height 401
click at [166, 158] on img at bounding box center [205, 162] width 142 height 105
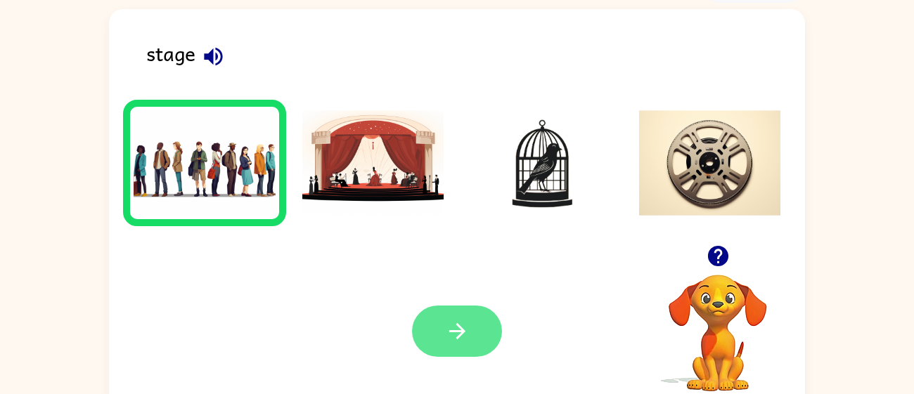
click at [458, 347] on button "button" at bounding box center [457, 331] width 90 height 51
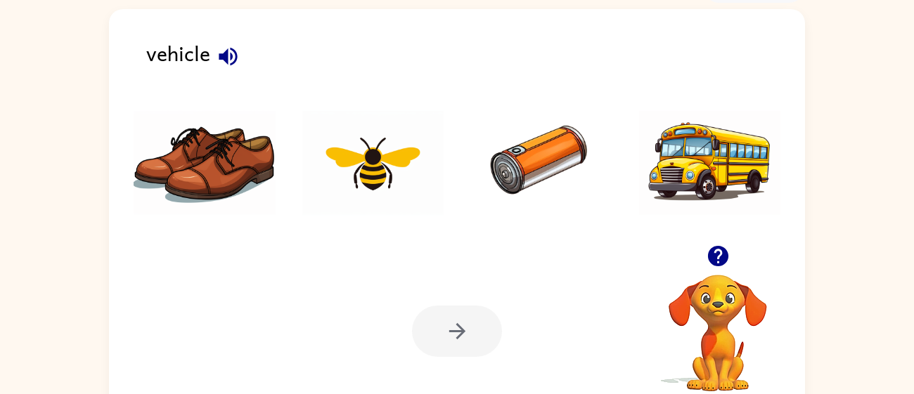
click at [555, 152] on img at bounding box center [541, 162] width 142 height 105
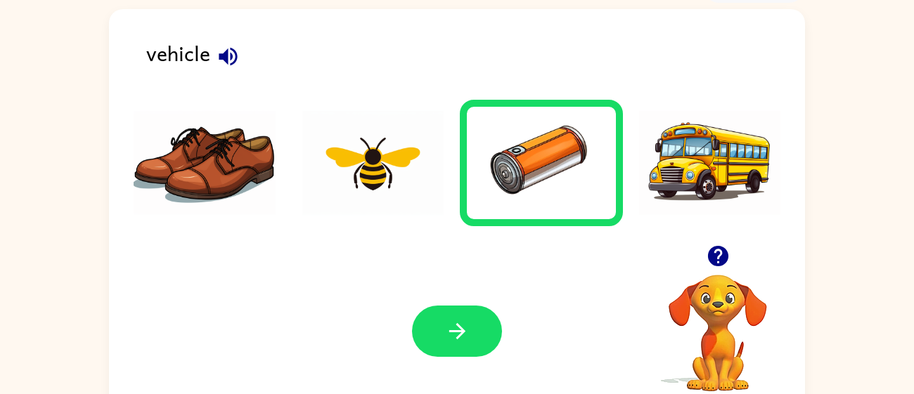
click at [469, 248] on div "vehicle Your browser must support playing .mp4 files to use Literably. Please t…" at bounding box center [457, 209] width 696 height 401
click at [458, 316] on button "button" at bounding box center [457, 331] width 90 height 51
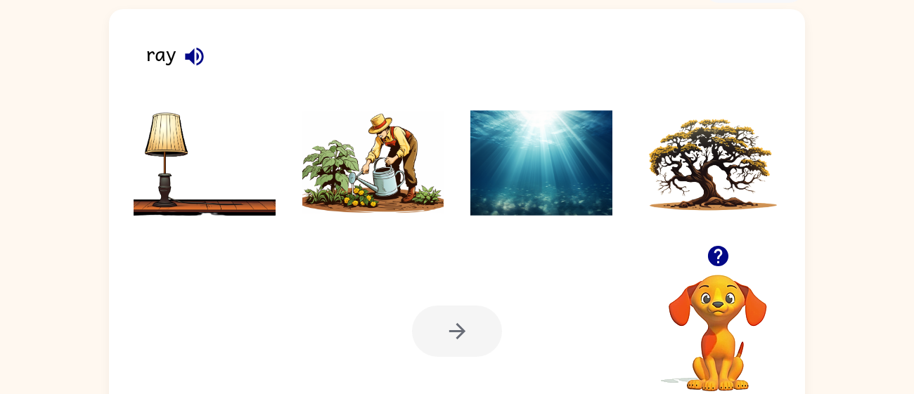
click at [277, 303] on div "Your browser must support playing .mp4 files to use Literably. Please try using…" at bounding box center [457, 331] width 696 height 158
click at [403, 181] on img at bounding box center [373, 162] width 142 height 105
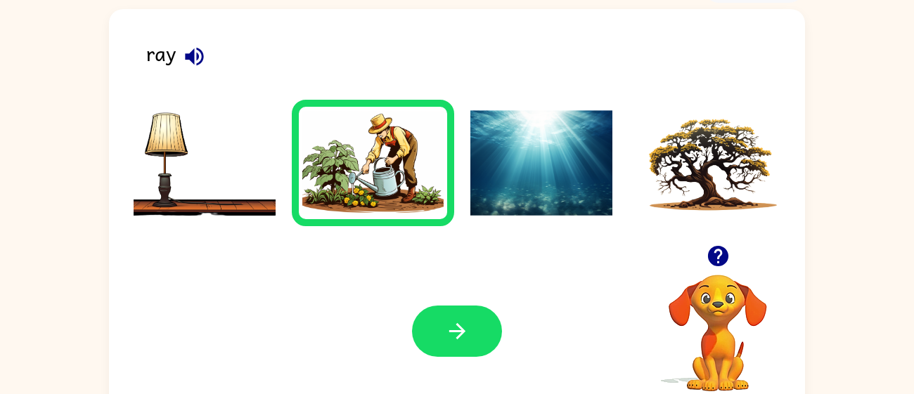
click at [403, 181] on img at bounding box center [373, 162] width 142 height 105
click at [445, 320] on icon "button" at bounding box center [457, 331] width 25 height 25
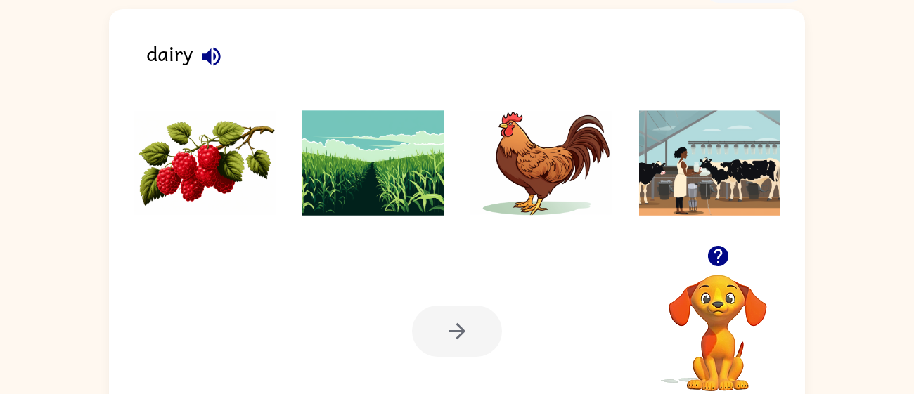
click at [387, 157] on img at bounding box center [373, 162] width 142 height 105
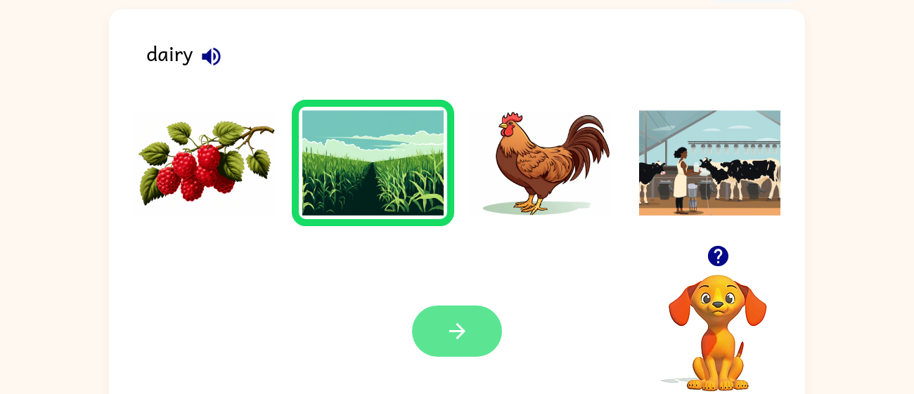
click at [445, 326] on icon "button" at bounding box center [457, 331] width 25 height 25
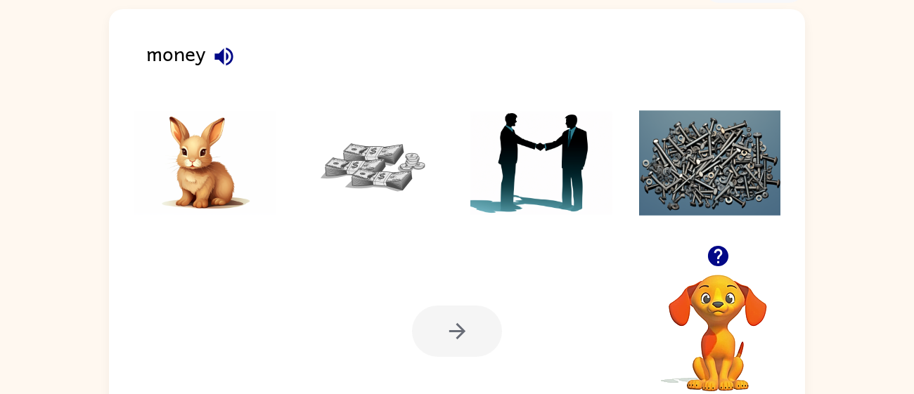
click at [444, 326] on div at bounding box center [457, 331] width 90 height 51
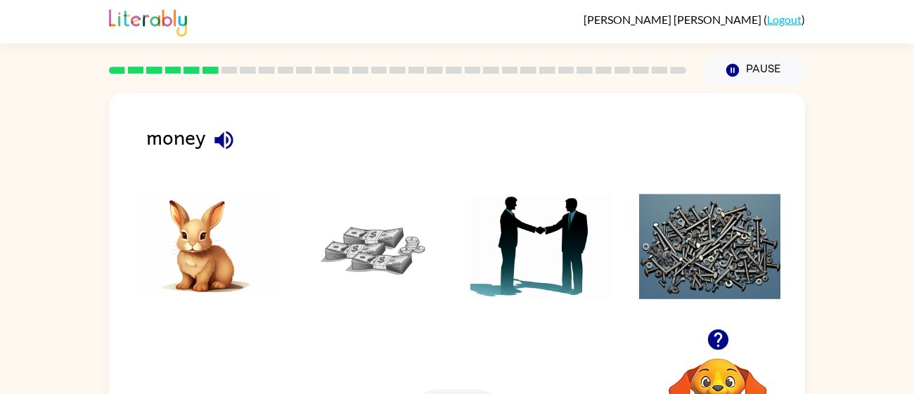
click at [515, 224] on img at bounding box center [541, 246] width 142 height 105
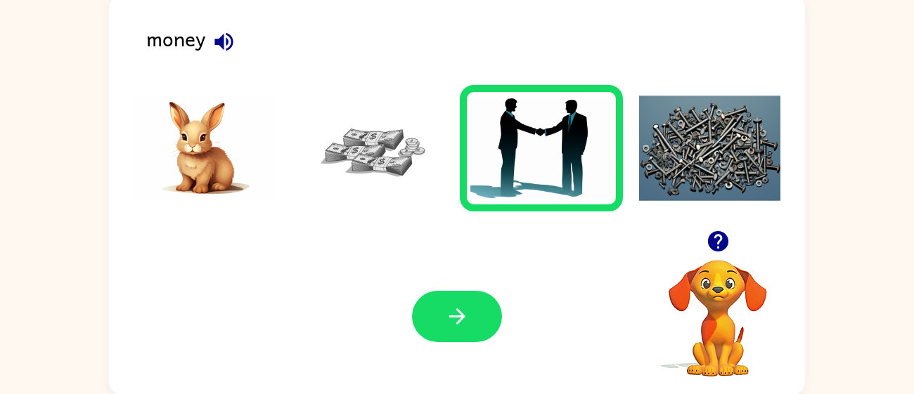
scroll to position [100, 0]
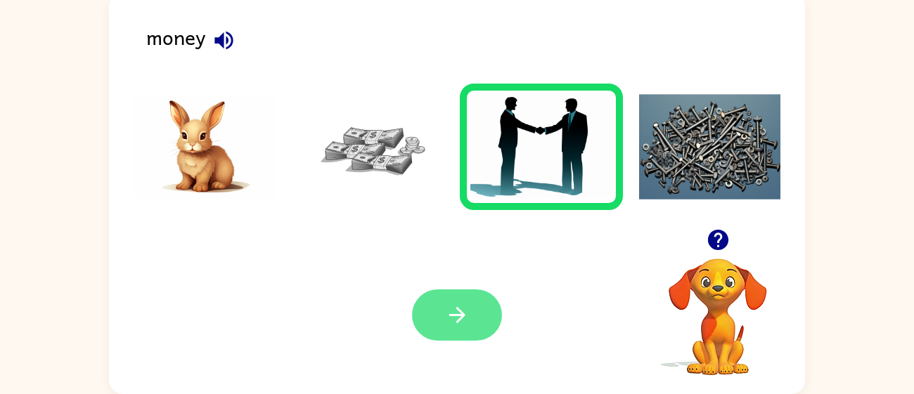
click at [458, 327] on icon "button" at bounding box center [457, 315] width 25 height 25
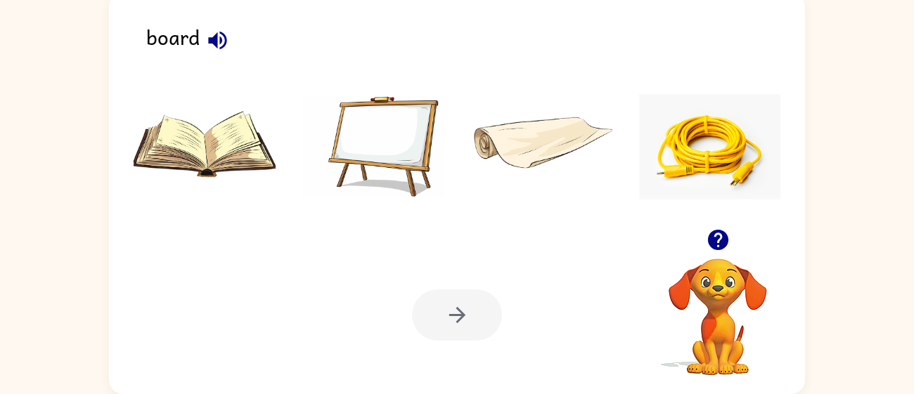
click at [700, 131] on img at bounding box center [710, 146] width 142 height 105
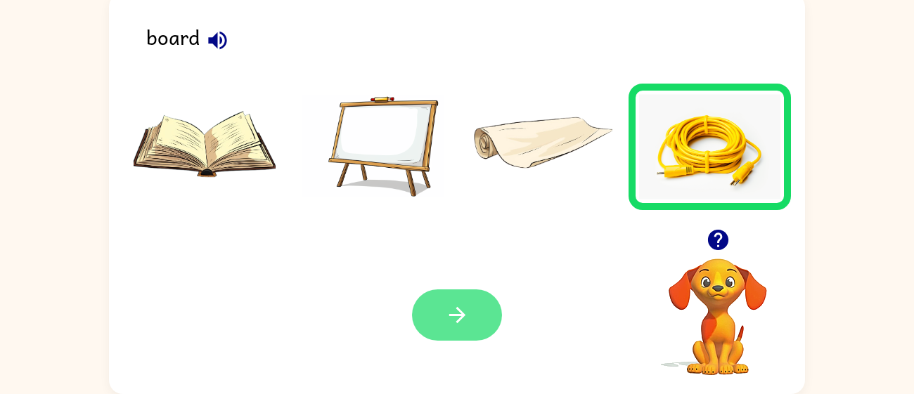
click at [460, 328] on button "button" at bounding box center [457, 315] width 90 height 51
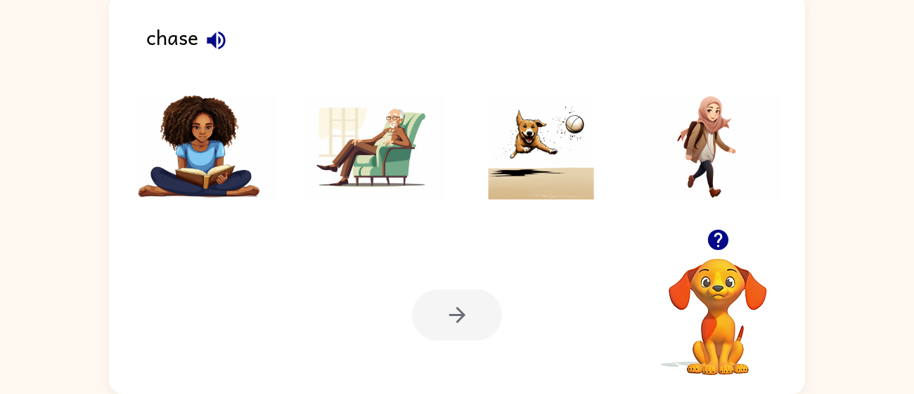
click at [208, 131] on img at bounding box center [205, 146] width 142 height 105
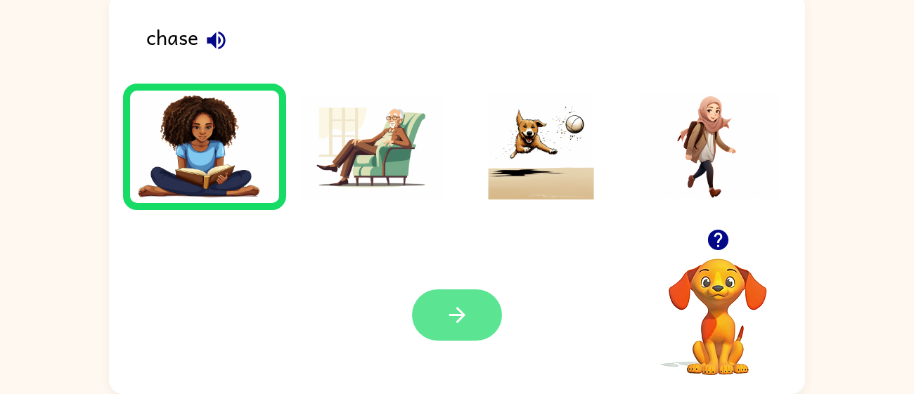
click at [425, 311] on button "button" at bounding box center [457, 315] width 90 height 51
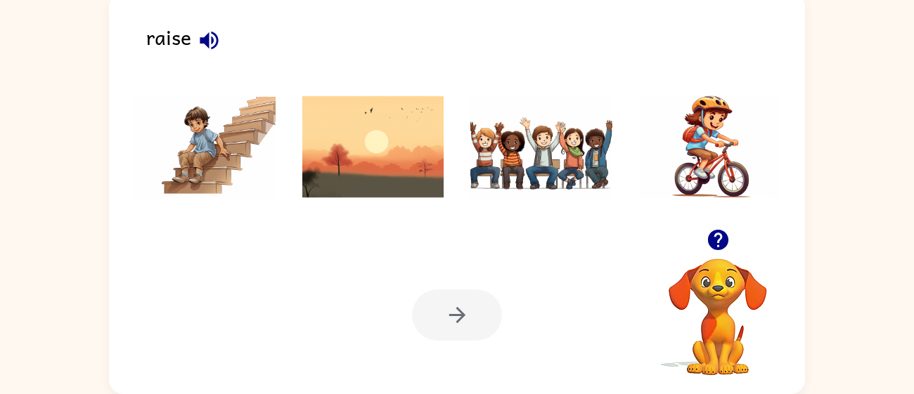
click at [702, 157] on img at bounding box center [710, 146] width 142 height 105
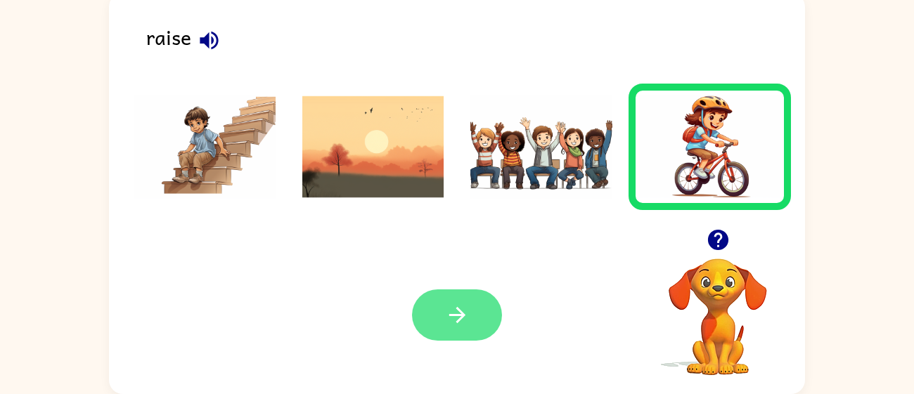
click at [501, 314] on button "button" at bounding box center [457, 315] width 90 height 51
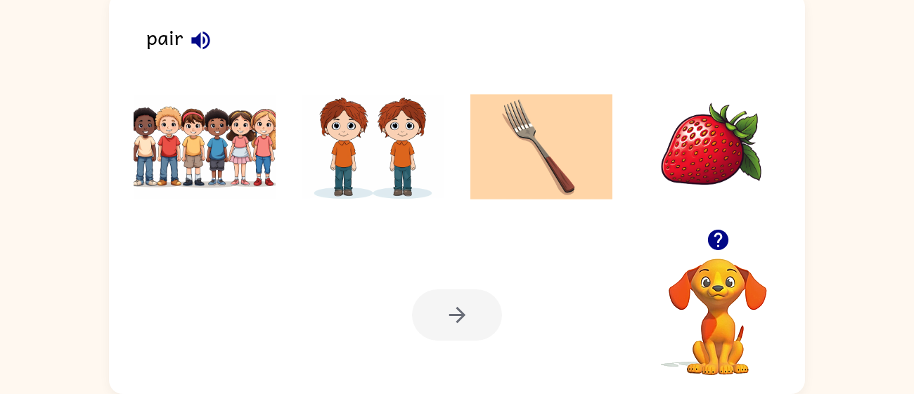
click at [722, 134] on img at bounding box center [710, 146] width 142 height 105
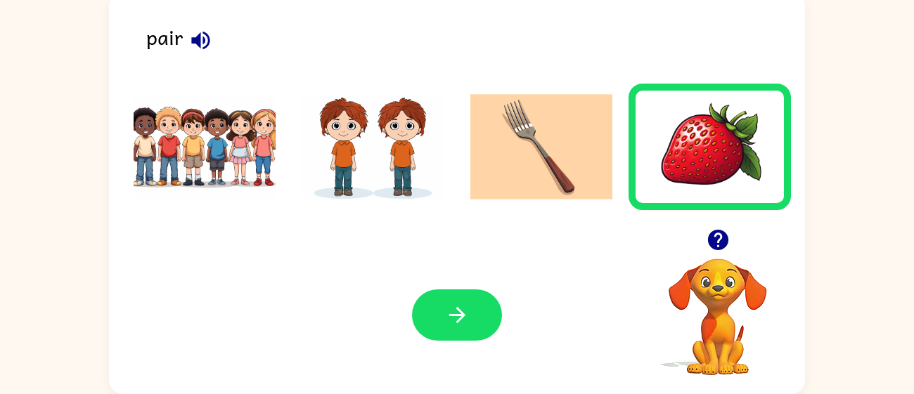
click at [416, 331] on div at bounding box center [457, 315] width 90 height 51
click at [439, 311] on button "button" at bounding box center [457, 315] width 90 height 51
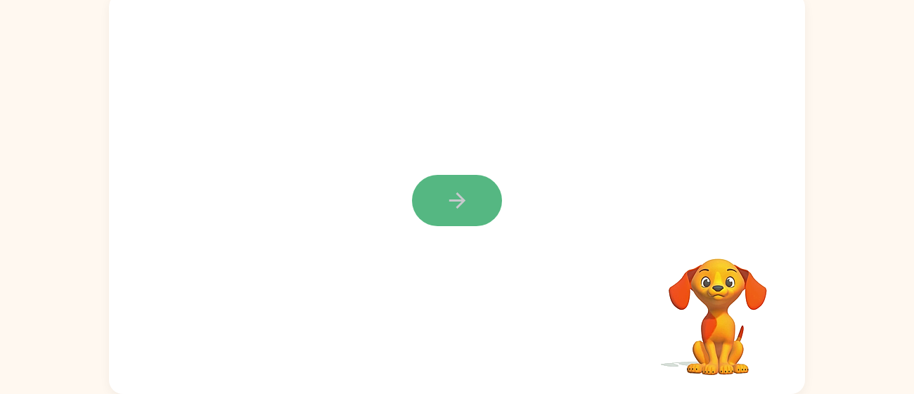
click at [455, 210] on icon "button" at bounding box center [457, 200] width 25 height 25
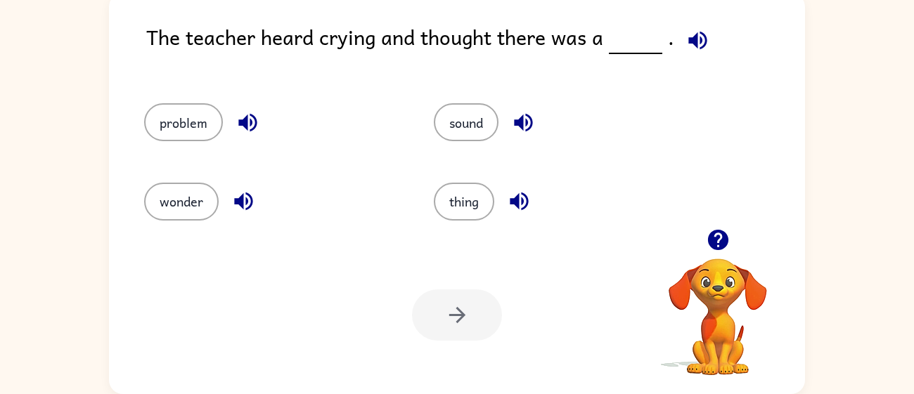
click at [455, 210] on button "thing" at bounding box center [464, 202] width 60 height 38
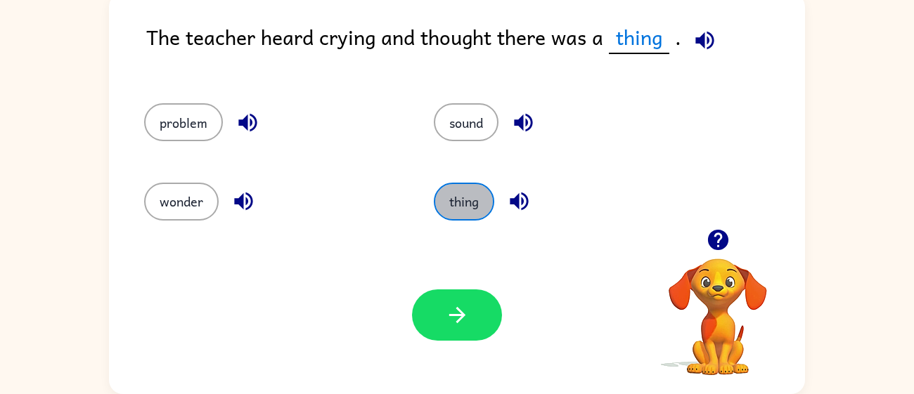
click at [455, 210] on button "thing" at bounding box center [464, 202] width 60 height 38
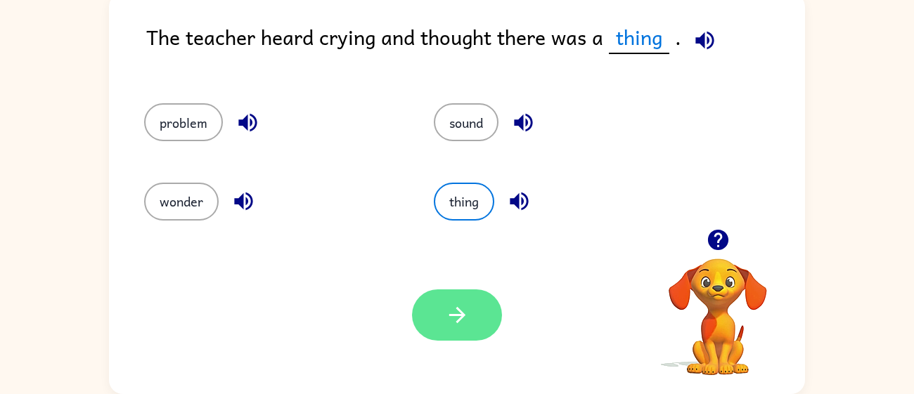
click at [463, 316] on icon "button" at bounding box center [457, 315] width 16 height 16
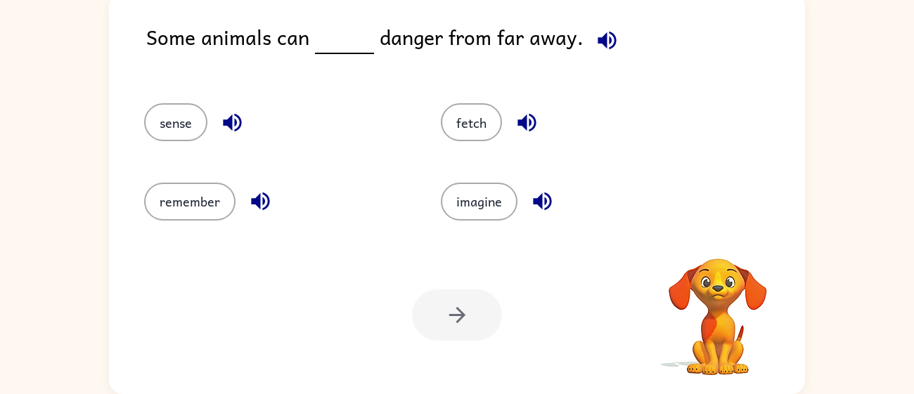
click at [463, 316] on div at bounding box center [457, 315] width 90 height 51
click at [162, 100] on div "sense" at bounding box center [265, 116] width 297 height 79
click at [153, 106] on button "sense" at bounding box center [175, 122] width 63 height 38
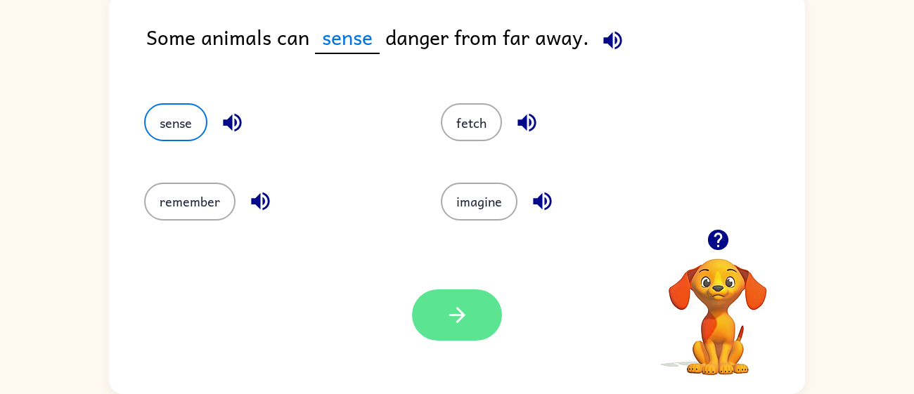
click at [428, 307] on button "button" at bounding box center [457, 315] width 90 height 51
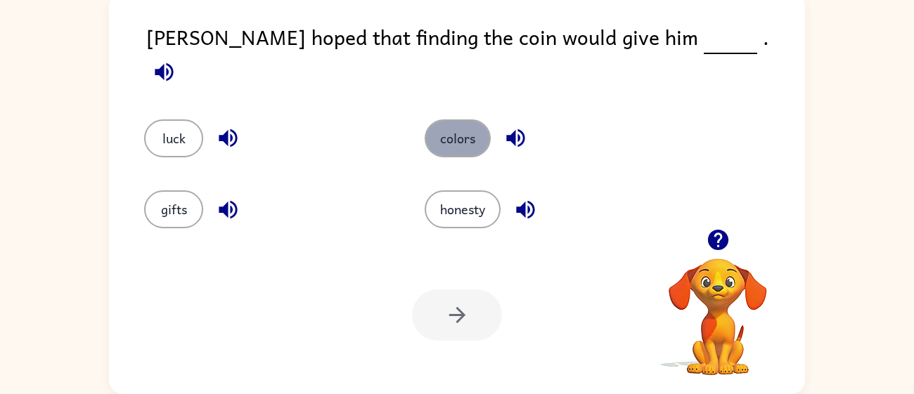
click at [477, 124] on button "colors" at bounding box center [458, 139] width 66 height 38
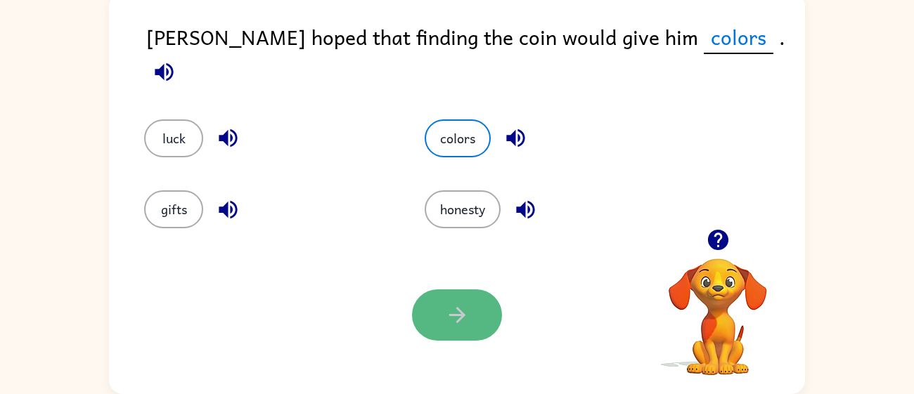
click at [450, 311] on icon "button" at bounding box center [457, 315] width 25 height 25
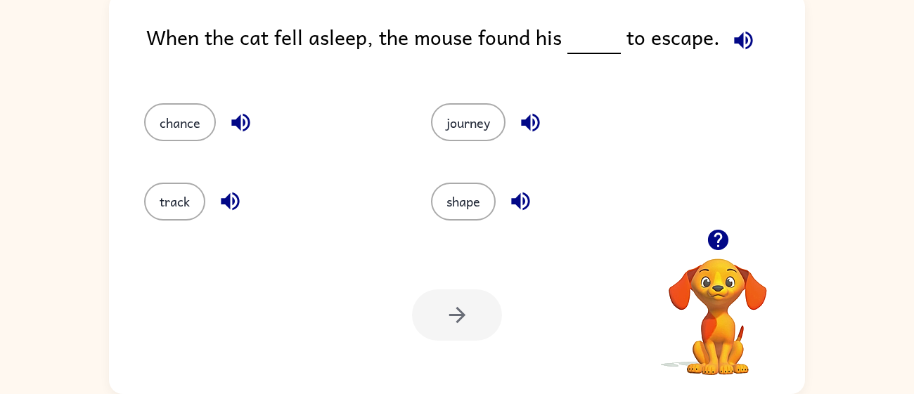
click at [471, 93] on div "journey" at bounding box center [547, 116] width 287 height 79
click at [461, 122] on button "journey" at bounding box center [468, 122] width 75 height 38
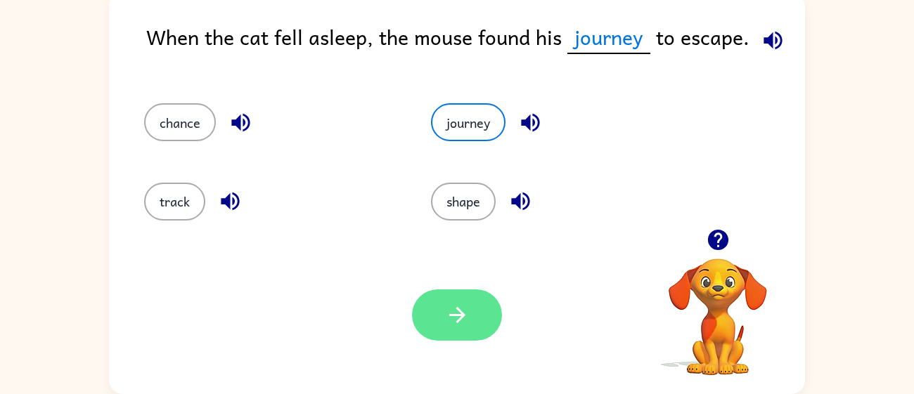
click at [449, 316] on icon "button" at bounding box center [457, 315] width 25 height 25
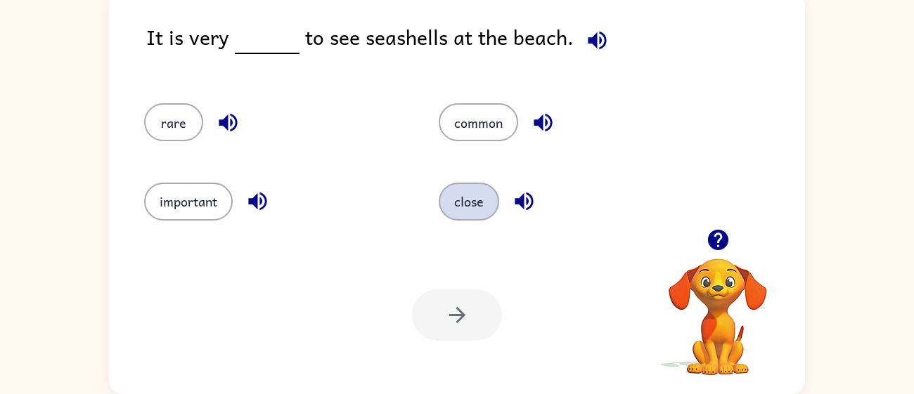
click at [458, 210] on button "close" at bounding box center [469, 202] width 60 height 38
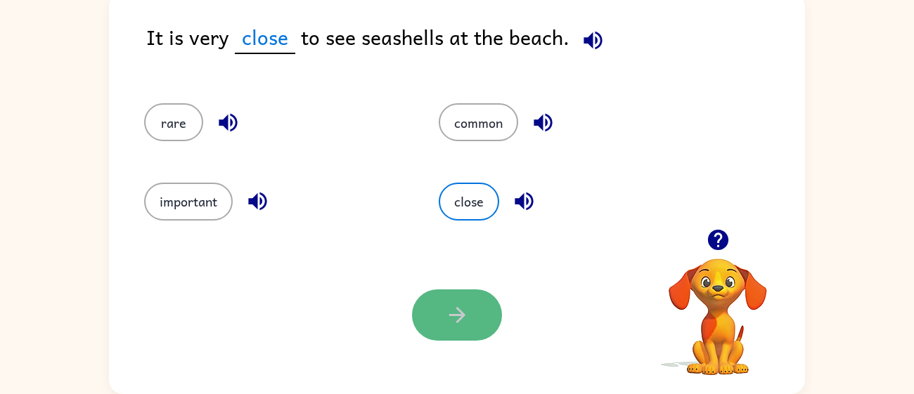
click at [427, 312] on button "button" at bounding box center [457, 315] width 90 height 51
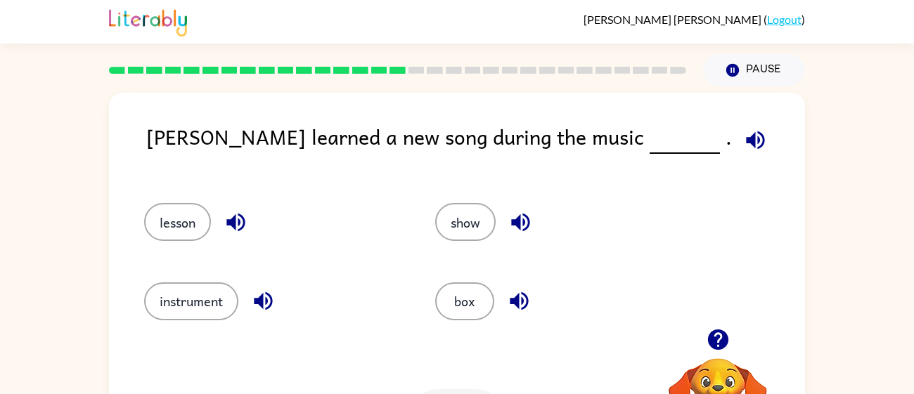
scroll to position [0, 0]
click at [473, 221] on button "show" at bounding box center [465, 222] width 60 height 38
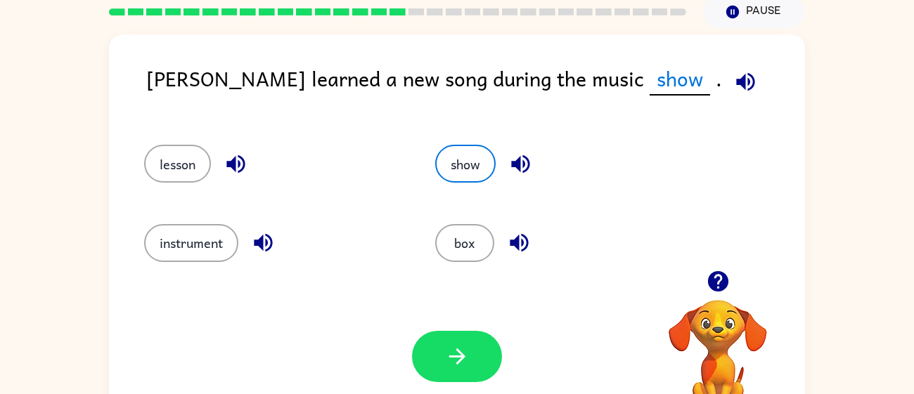
scroll to position [59, 0]
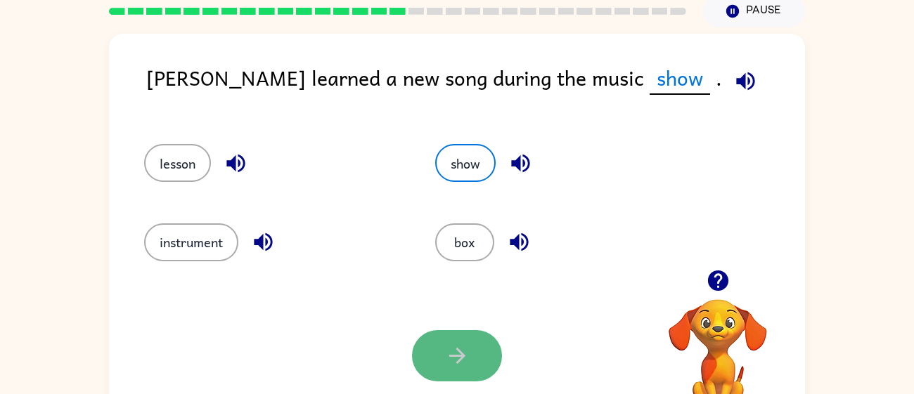
click at [483, 332] on button "button" at bounding box center [457, 355] width 90 height 51
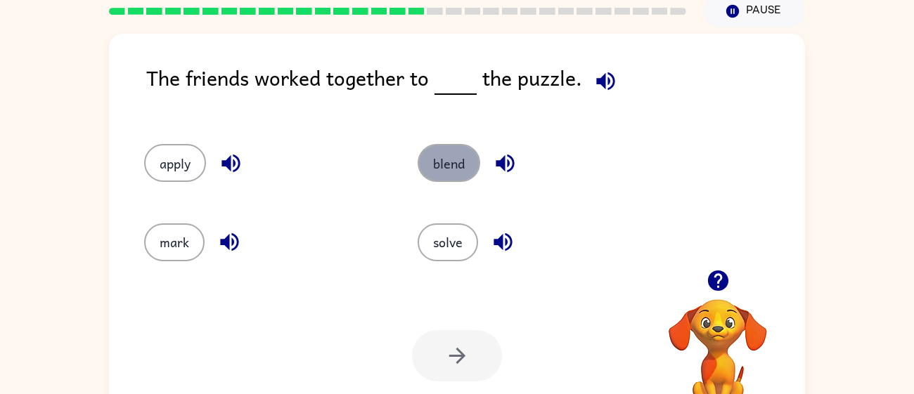
click at [419, 155] on button "blend" at bounding box center [449, 163] width 63 height 38
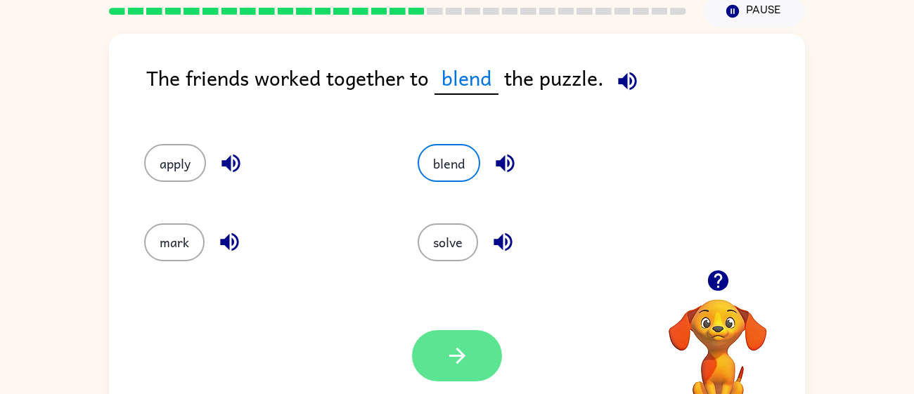
click at [446, 337] on button "button" at bounding box center [457, 355] width 90 height 51
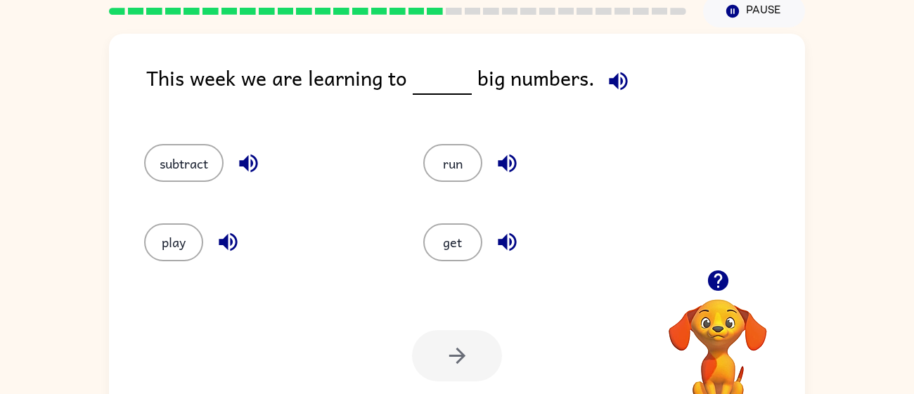
click at [446, 337] on div at bounding box center [457, 355] width 90 height 51
click at [430, 241] on button "get" at bounding box center [452, 243] width 59 height 38
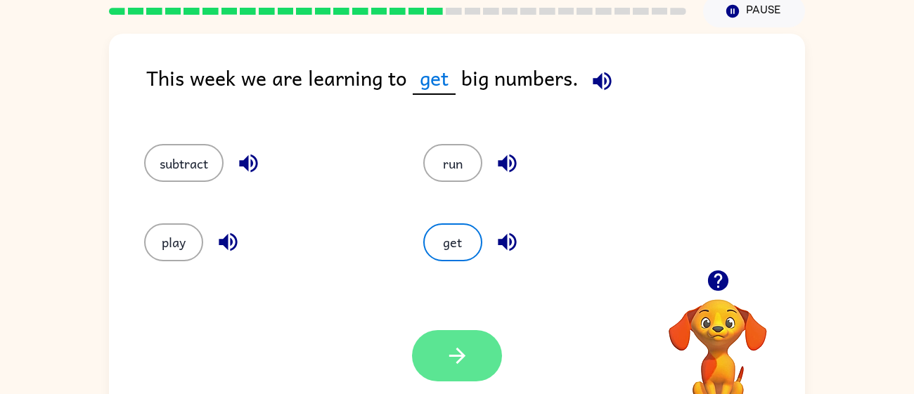
click at [453, 347] on icon "button" at bounding box center [457, 356] width 25 height 25
